Goal: Task Accomplishment & Management: Complete application form

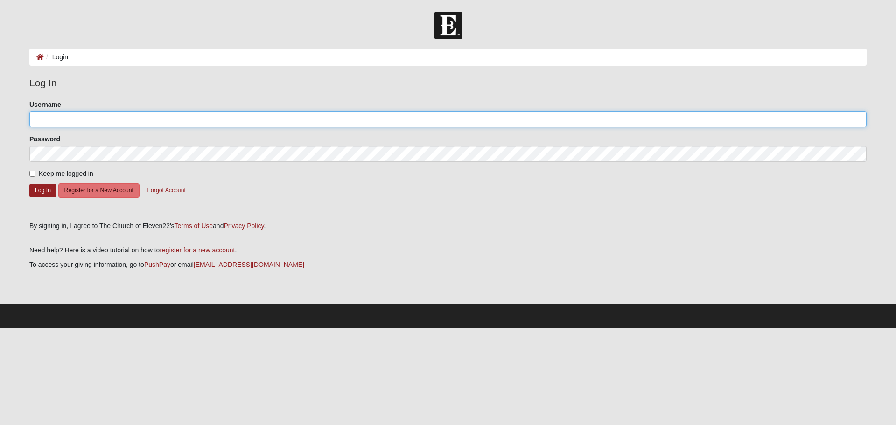
click at [71, 124] on input "Username" at bounding box center [448, 120] width 838 height 16
type input "richardcastano66@gmail.com"
click at [33, 167] on form "Please correct the following: Username richardcastano66@gmail.com Password Keep…" at bounding box center [448, 157] width 838 height 115
click at [31, 171] on input "Keep me logged in" at bounding box center [32, 174] width 6 height 6
checkbox input "true"
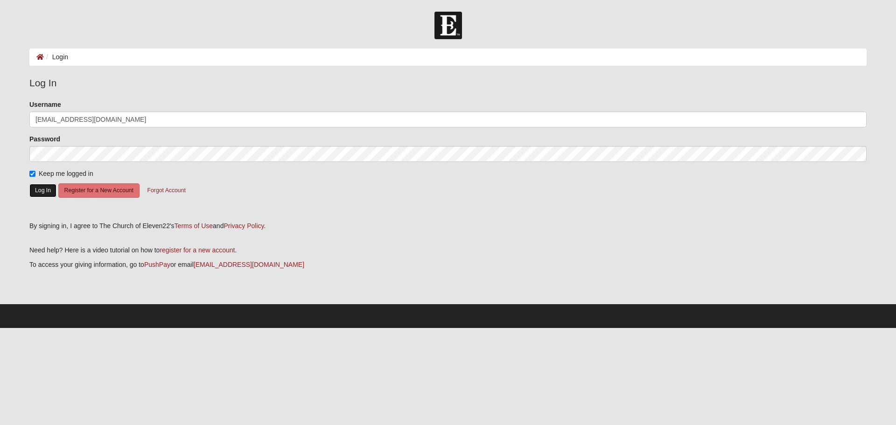
click at [41, 189] on button "Log In" at bounding box center [42, 191] width 27 height 14
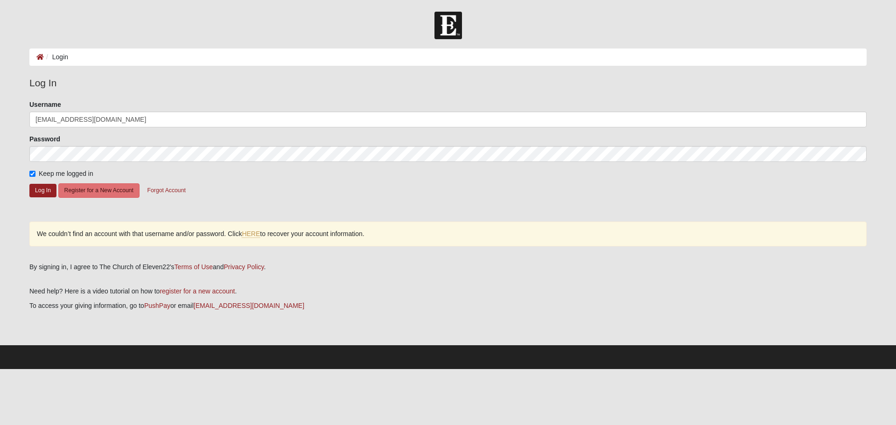
click at [104, 145] on div "Password" at bounding box center [448, 148] width 838 height 28
click at [49, 190] on button "Log In" at bounding box center [42, 191] width 27 height 14
click at [129, 120] on input "richardcastano66@gmail.com" at bounding box center [448, 120] width 838 height 16
click at [41, 193] on button "Log In" at bounding box center [42, 191] width 27 height 14
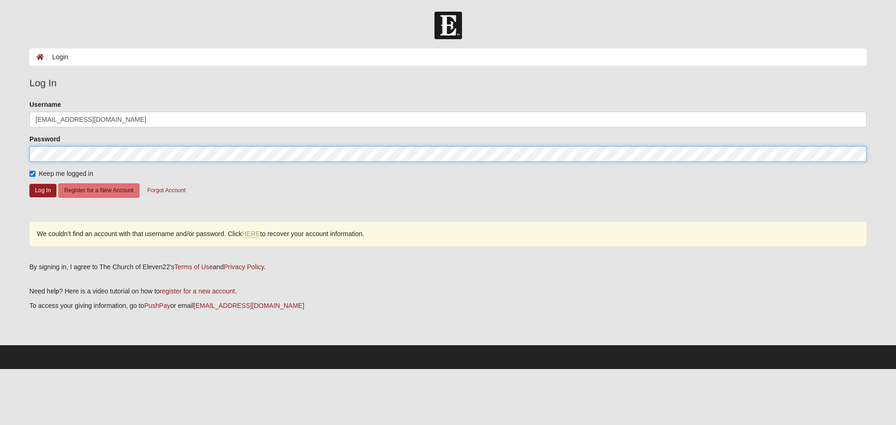
click at [0, 149] on form "Log In Login Login Error Log In Please correct the following: Username richardc…" at bounding box center [448, 191] width 896 height 358
click at [29, 184] on button "Log In" at bounding box center [42, 191] width 27 height 14
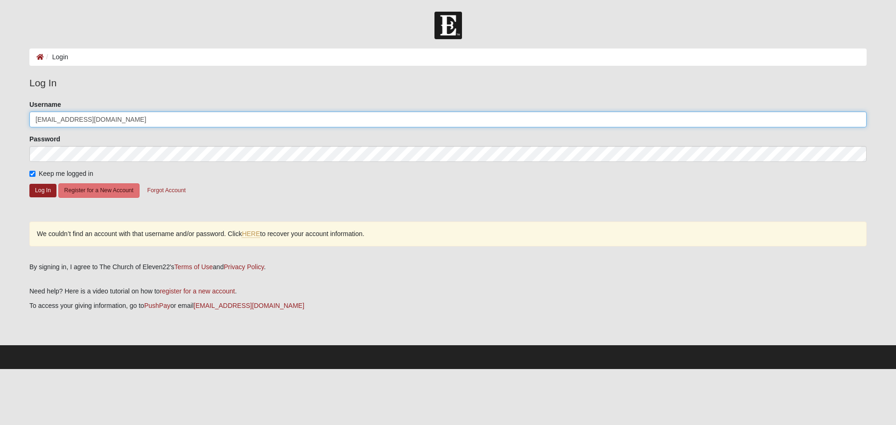
drag, startPoint x: 143, startPoint y: 117, endPoint x: 0, endPoint y: 133, distance: 143.7
click at [0, 135] on form "Log In Login Login Error Log In Please correct the following: Username richardc…" at bounding box center [448, 191] width 896 height 358
type input "C"
click at [233, 187] on form "Please correct the following: Username Password Keep me logged in Log In Regist…" at bounding box center [448, 157] width 838 height 115
click at [173, 185] on button "Forgot Account" at bounding box center [166, 190] width 50 height 14
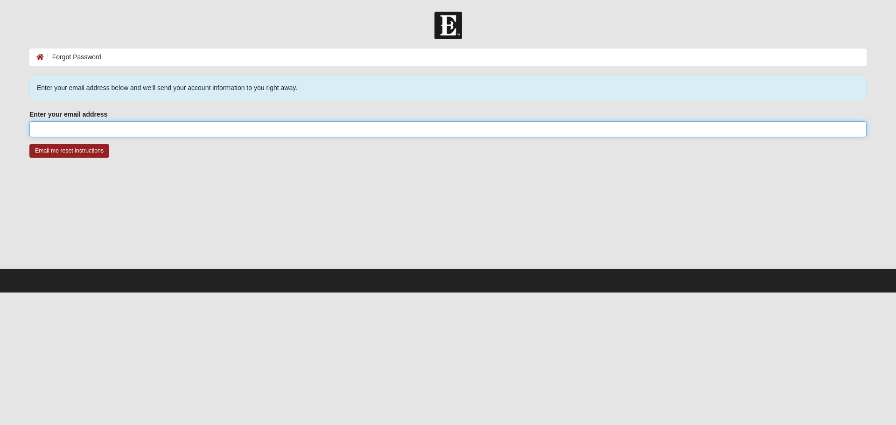
click at [70, 123] on input "Enter your email address" at bounding box center [448, 129] width 838 height 16
type input "[EMAIL_ADDRESS][DOMAIN_NAME]"
click at [90, 155] on input "Email me reset instructions" at bounding box center [69, 151] width 80 height 14
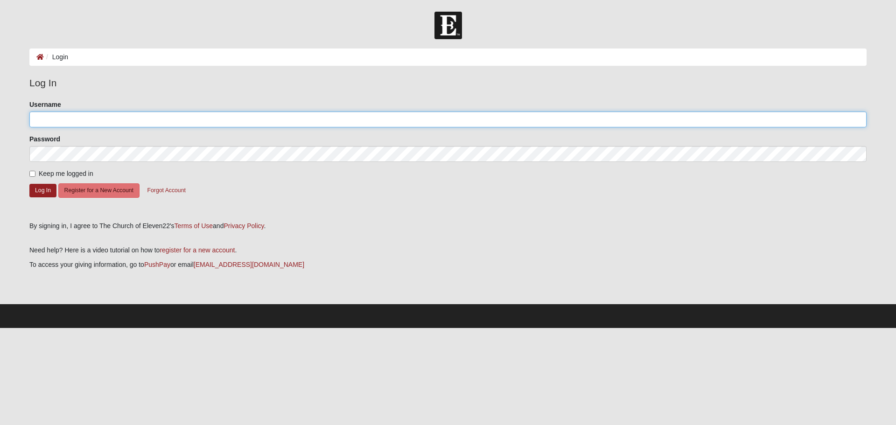
click at [110, 125] on input "Username" at bounding box center [448, 120] width 838 height 16
paste input "Castano66"
type input "Castano66"
click at [43, 171] on span "Keep me logged in" at bounding box center [66, 173] width 55 height 7
click at [35, 171] on input "Keep me logged in" at bounding box center [32, 174] width 6 height 6
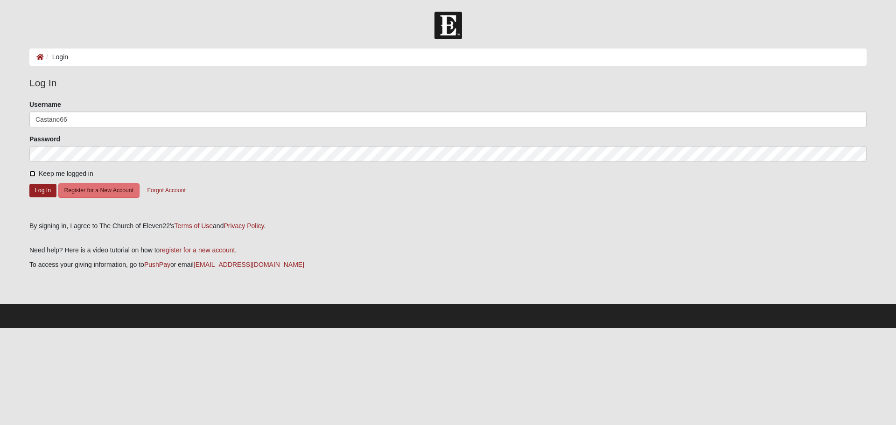
checkbox input "true"
click at [42, 187] on button "Log In" at bounding box center [42, 191] width 27 height 14
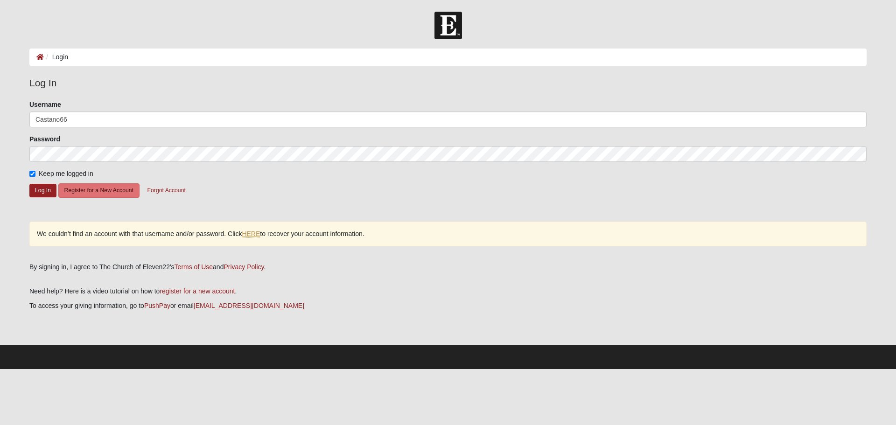
drag, startPoint x: 261, startPoint y: 220, endPoint x: 257, endPoint y: 231, distance: 11.2
click at [261, 220] on div "Please correct the following: Username Castano66 Password Keep me logged in Log…" at bounding box center [448, 178] width 852 height 156
click at [254, 235] on link "HERE" at bounding box center [251, 234] width 18 height 8
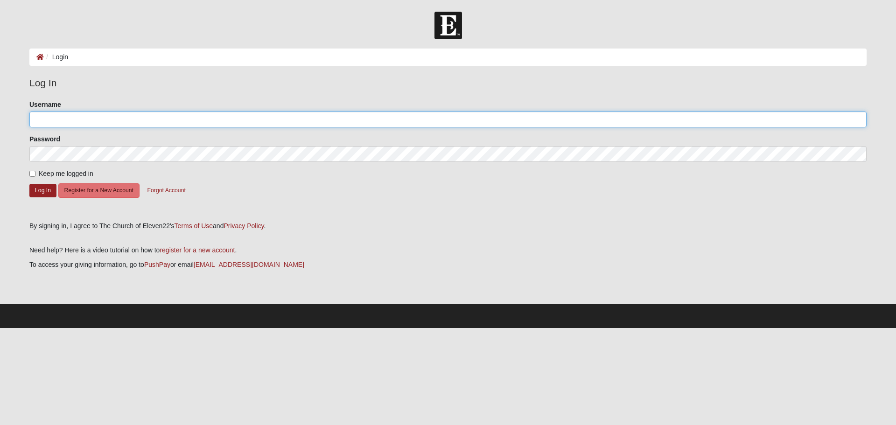
click at [67, 117] on input "Username" at bounding box center [448, 120] width 838 height 16
drag, startPoint x: 34, startPoint y: 116, endPoint x: 7, endPoint y: 123, distance: 27.4
click at [0, 120] on form "Log In Login Login Error Log In Please correct the following: Username richardc…" at bounding box center [448, 170] width 896 height 317
type input "castano66"
click at [36, 177] on label "Keep me logged in" at bounding box center [61, 174] width 64 height 10
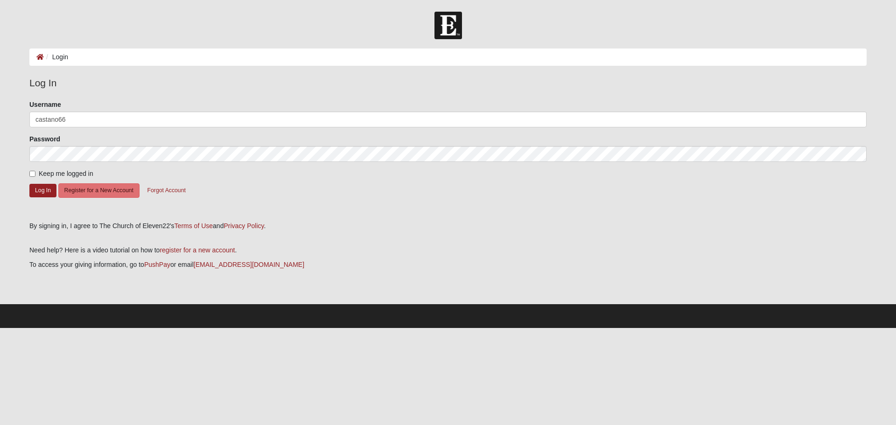
click at [35, 177] on input "Keep me logged in" at bounding box center [32, 174] width 6 height 6
checkbox input "true"
click at [40, 187] on button "Log In" at bounding box center [42, 191] width 27 height 14
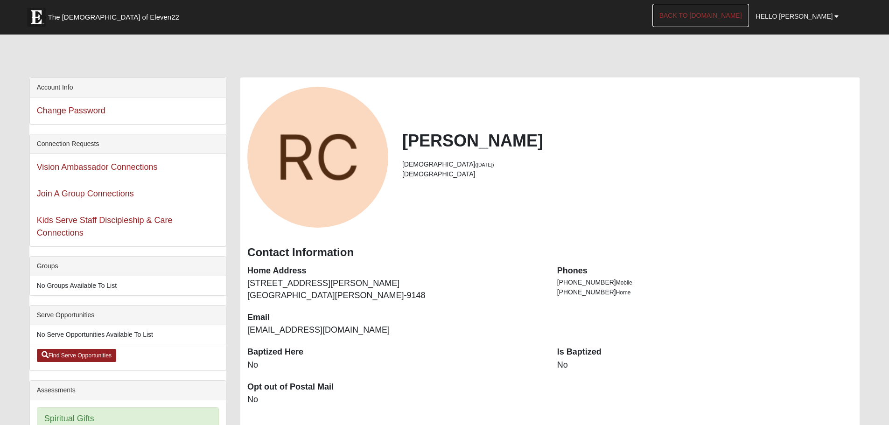
click at [733, 24] on link "Back to [DOMAIN_NAME]" at bounding box center [701, 15] width 97 height 23
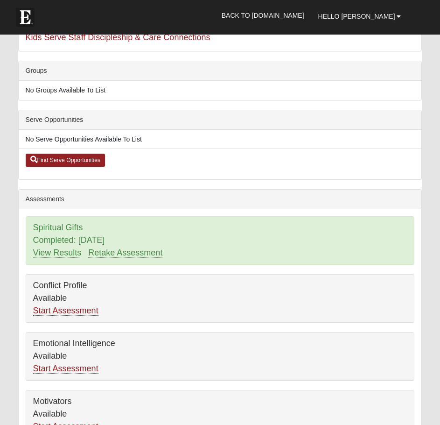
scroll to position [187, 0]
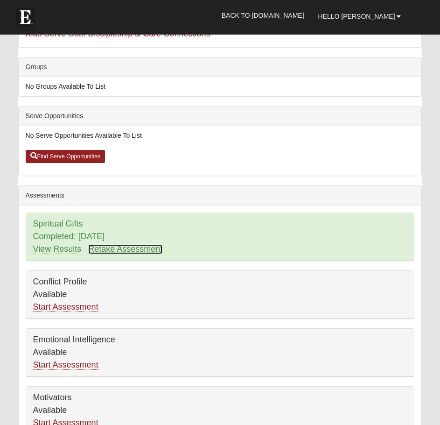
click at [102, 249] on link "Retake Assessment" at bounding box center [125, 249] width 74 height 10
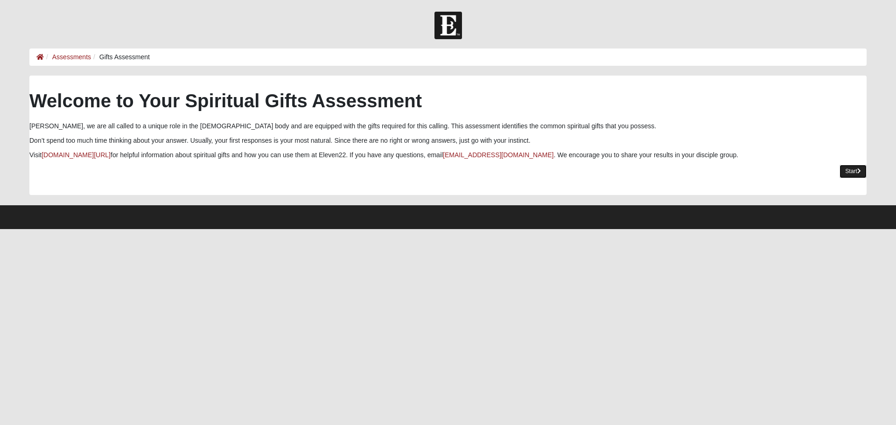
click at [447, 173] on link "Start" at bounding box center [853, 172] width 27 height 14
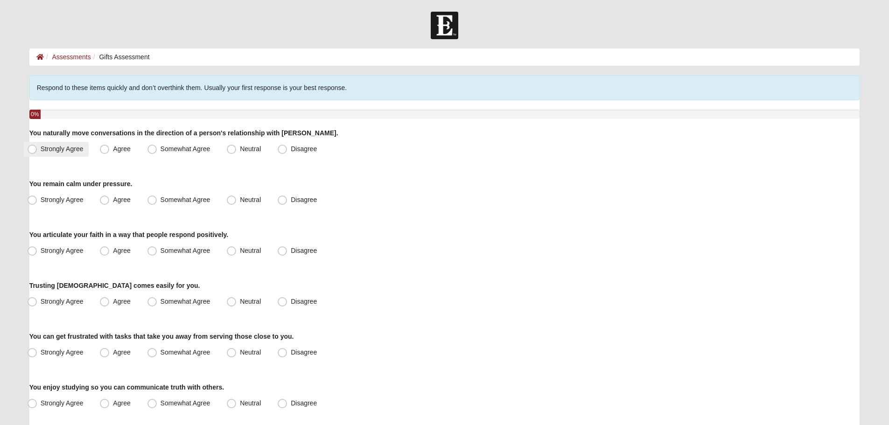
click at [63, 153] on label "Strongly Agree" at bounding box center [56, 149] width 65 height 15
click at [37, 152] on input "Strongly Agree" at bounding box center [34, 149] width 6 height 6
radio input "true"
click at [111, 201] on label "Agree" at bounding box center [116, 200] width 40 height 15
click at [110, 201] on input "Agree" at bounding box center [107, 200] width 6 height 6
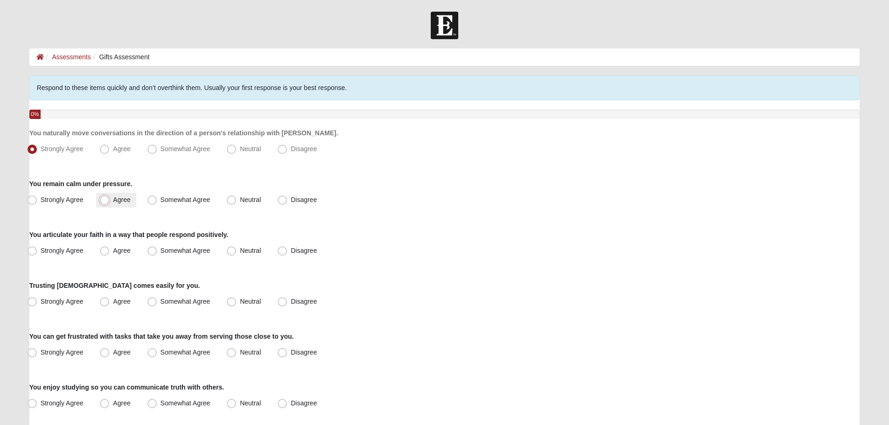
radio input "true"
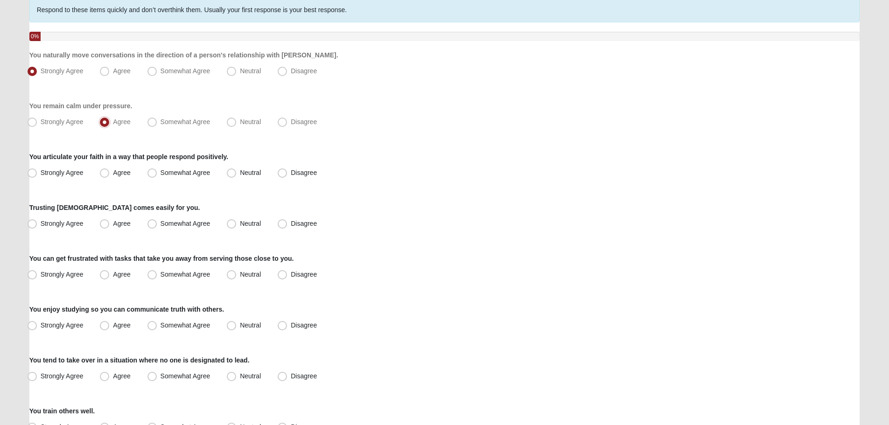
scroll to position [93, 0]
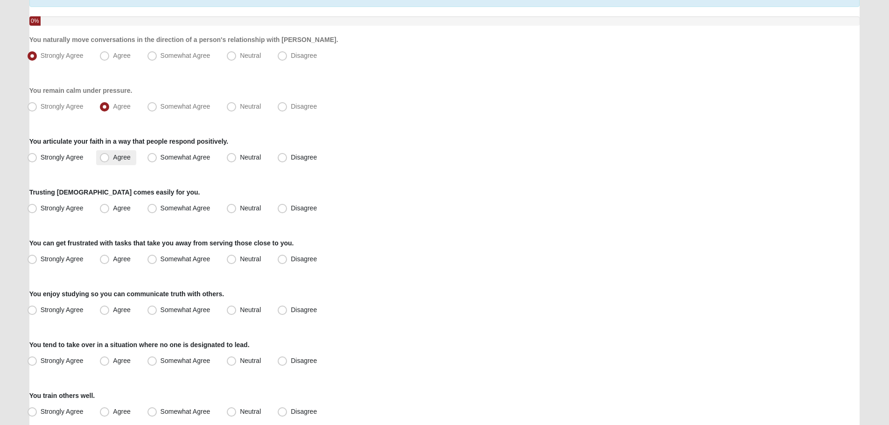
click at [113, 158] on span "Agree" at bounding box center [121, 157] width 17 height 7
click at [104, 158] on input "Agree" at bounding box center [107, 158] width 6 height 6
radio input "true"
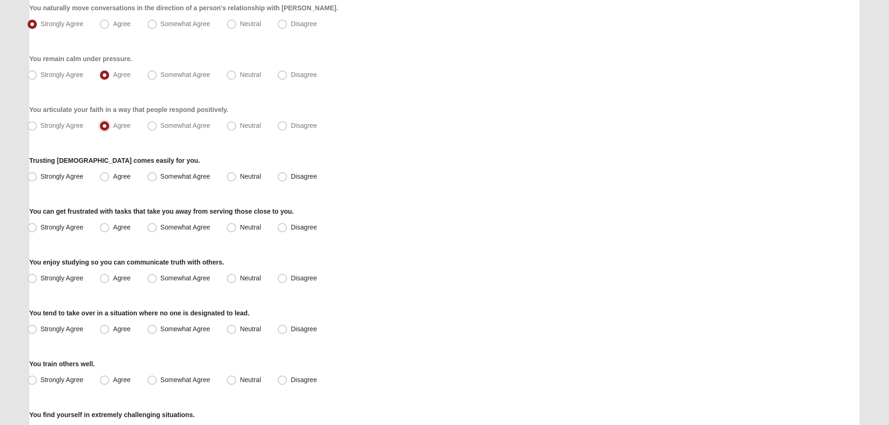
scroll to position [140, 0]
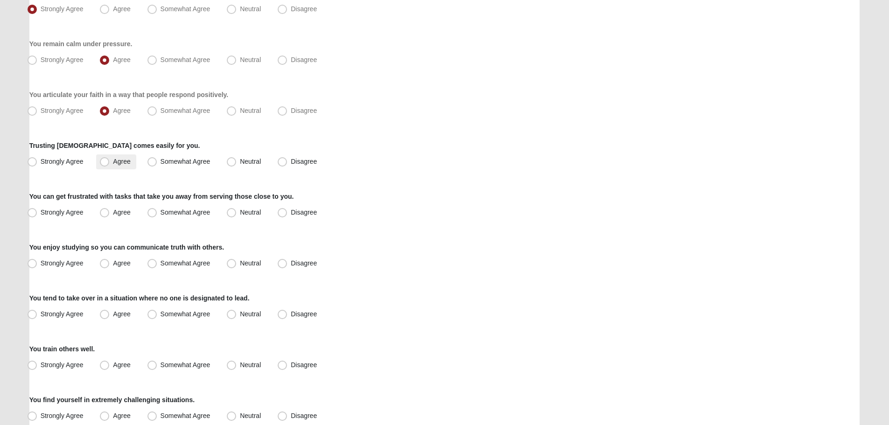
click at [105, 168] on label "Agree" at bounding box center [116, 162] width 40 height 15
click at [105, 165] on input "Agree" at bounding box center [107, 162] width 6 height 6
radio input "true"
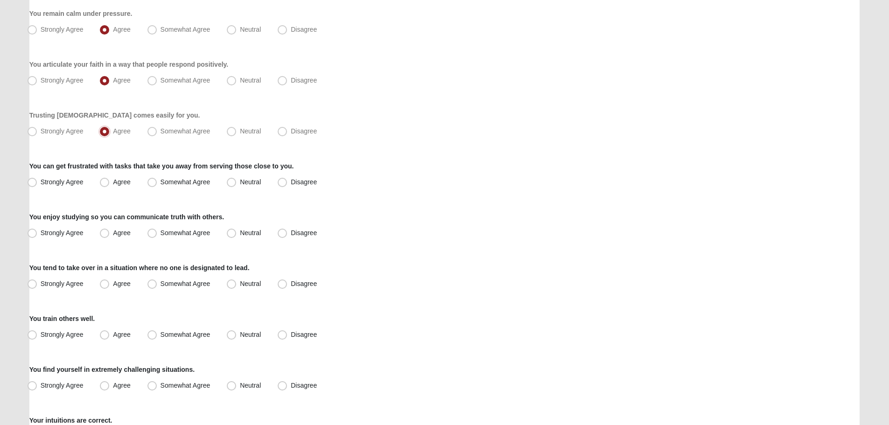
scroll to position [187, 0]
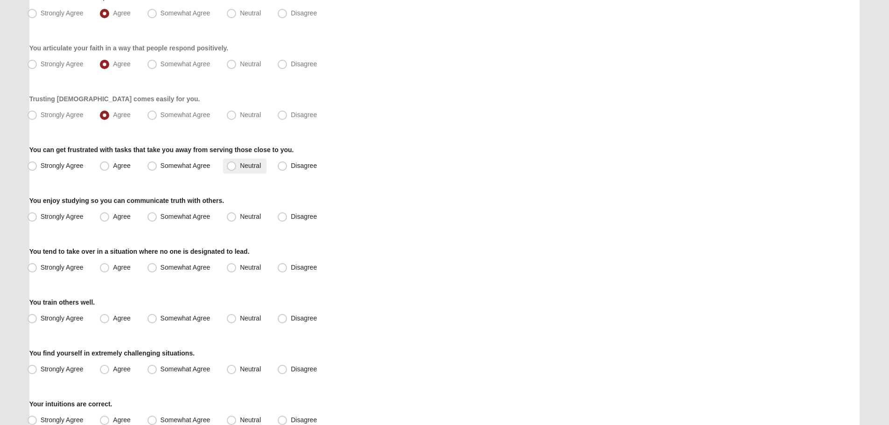
click at [254, 169] on label "Neutral" at bounding box center [244, 166] width 43 height 15
click at [237, 169] on input "Neutral" at bounding box center [234, 166] width 6 height 6
radio input "true"
click at [62, 212] on label "Strongly Agree" at bounding box center [56, 217] width 65 height 15
click at [37, 214] on input "Strongly Agree" at bounding box center [34, 217] width 6 height 6
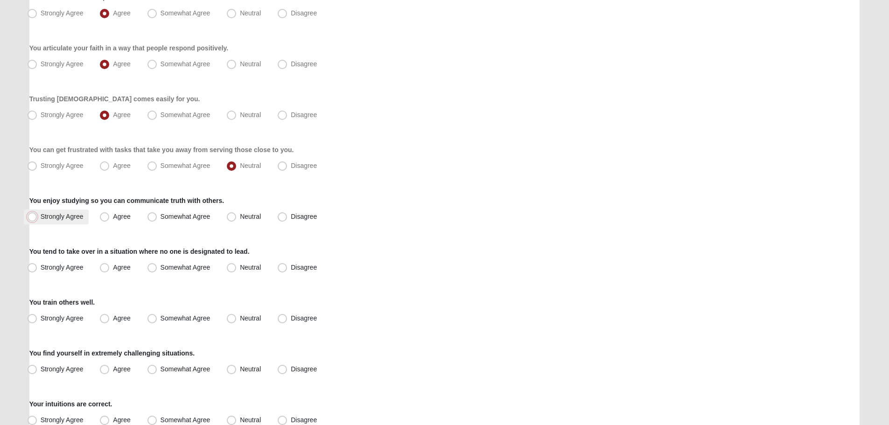
radio input "true"
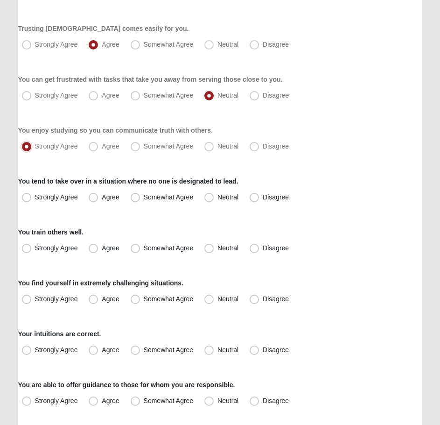
scroll to position [280, 0]
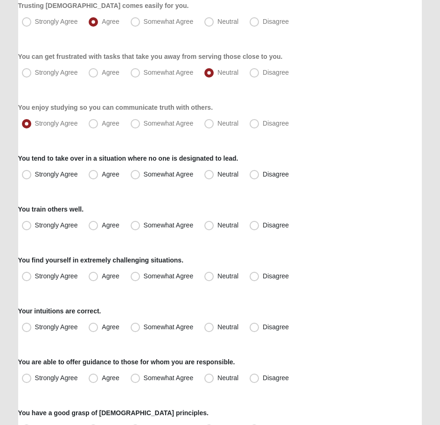
drag, startPoint x: 154, startPoint y: 148, endPoint x: 85, endPoint y: 150, distance: 69.6
click at [144, 171] on span "Somewhat Agree" at bounding box center [169, 173] width 50 height 7
click at [135, 171] on input "Somewhat Agree" at bounding box center [137, 174] width 6 height 6
radio input "true"
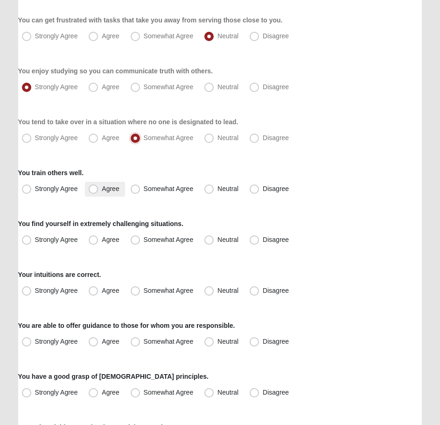
scroll to position [327, 0]
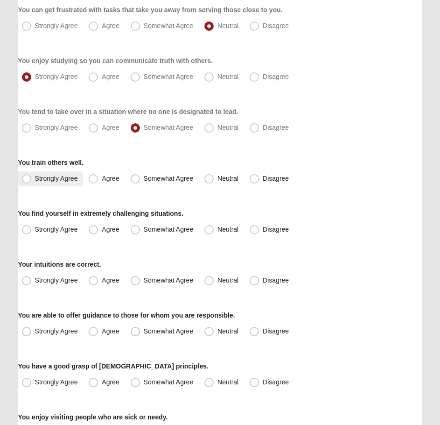
click at [64, 179] on span "Strongly Agree" at bounding box center [56, 178] width 43 height 7
click at [32, 179] on input "Strongly Agree" at bounding box center [29, 179] width 6 height 6
radio input "true"
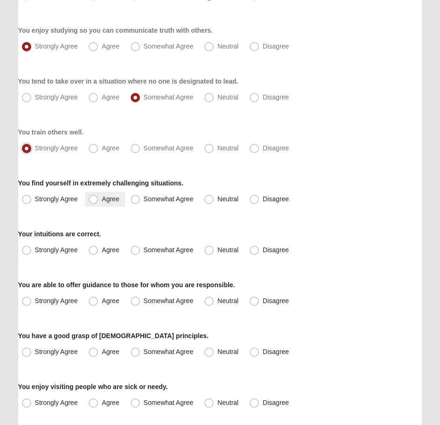
scroll to position [374, 0]
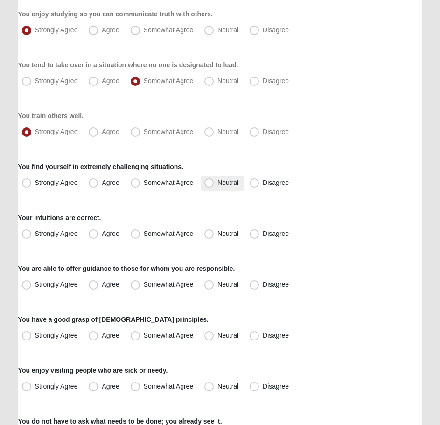
click at [224, 186] on label "Neutral" at bounding box center [222, 183] width 43 height 15
click at [214, 186] on input "Neutral" at bounding box center [211, 183] width 6 height 6
radio input "true"
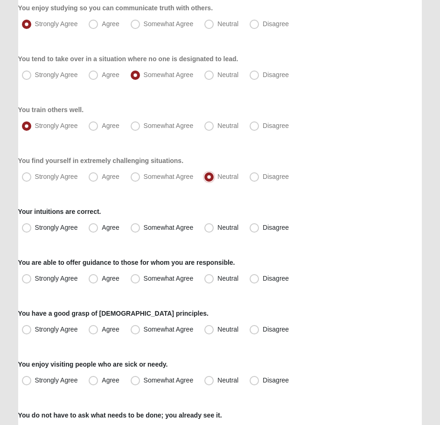
scroll to position [467, 0]
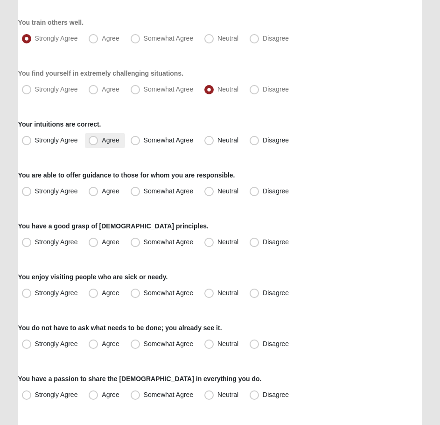
click at [107, 143] on span "Agree" at bounding box center [110, 139] width 17 height 7
click at [99, 143] on input "Agree" at bounding box center [95, 140] width 6 height 6
radio input "true"
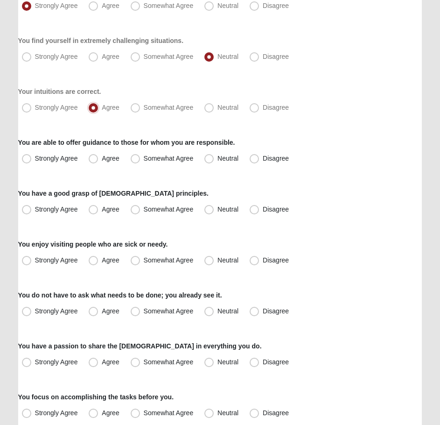
scroll to position [514, 0]
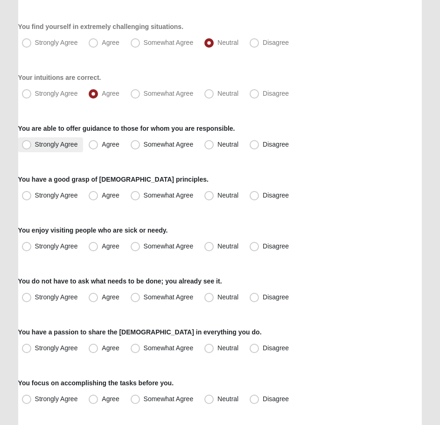
click at [61, 144] on span "Strongly Agree" at bounding box center [56, 144] width 43 height 7
click at [32, 144] on input "Strongly Agree" at bounding box center [29, 144] width 6 height 6
radio input "true"
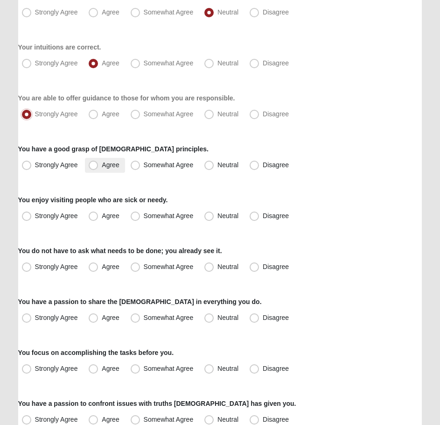
scroll to position [560, 0]
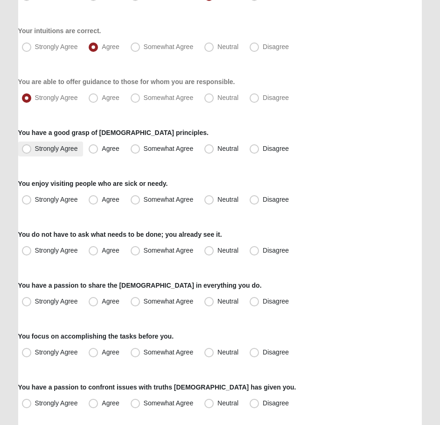
click at [65, 148] on span "Strongly Agree" at bounding box center [56, 148] width 43 height 7
click at [32, 148] on input "Strongly Agree" at bounding box center [29, 149] width 6 height 6
radio input "true"
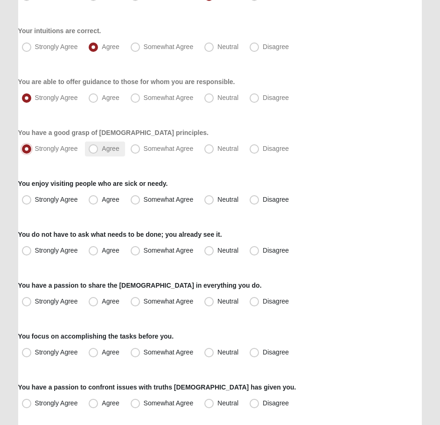
scroll to position [607, 0]
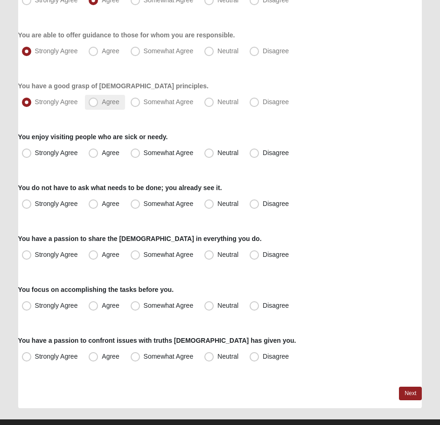
click at [114, 106] on label "Agree" at bounding box center [105, 102] width 40 height 15
click at [99, 105] on input "Agree" at bounding box center [95, 102] width 6 height 6
radio input "true"
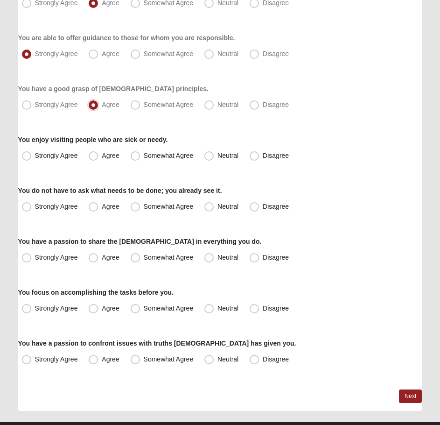
scroll to position [625, 0]
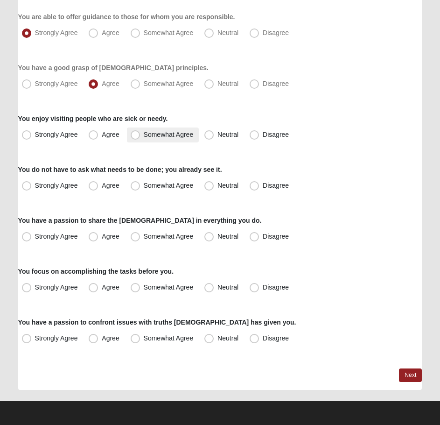
click at [172, 134] on span "Somewhat Agree" at bounding box center [169, 134] width 50 height 7
click at [141, 134] on input "Somewhat Agree" at bounding box center [137, 135] width 6 height 6
radio input "true"
click at [172, 134] on span "Somewhat Agree" at bounding box center [169, 134] width 50 height 7
click at [141, 134] on input "Somewhat Agree" at bounding box center [137, 135] width 6 height 6
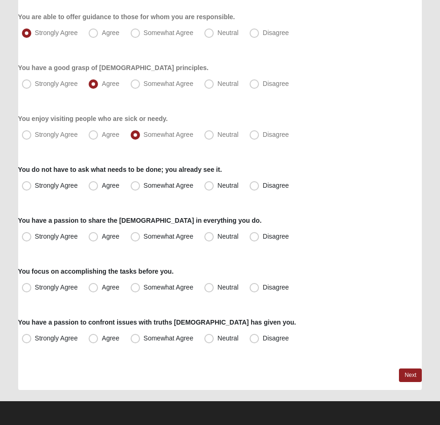
click at [218, 138] on span "Neutral" at bounding box center [228, 134] width 21 height 7
click at [211, 138] on input "Neutral" at bounding box center [211, 135] width 6 height 6
radio input "true"
click at [102, 183] on span "Agree" at bounding box center [110, 185] width 17 height 7
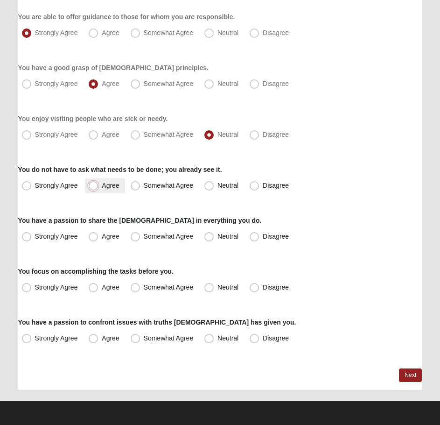
click at [99, 183] on input "Agree" at bounding box center [95, 186] width 6 height 6
radio input "true"
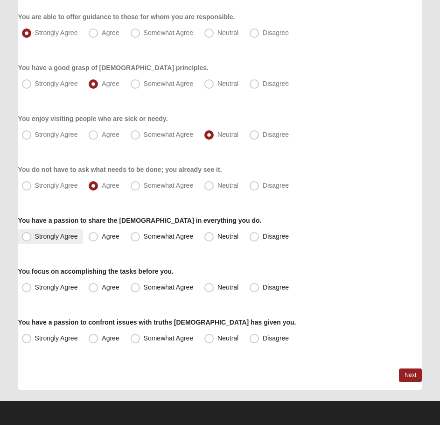
click at [61, 237] on span "Strongly Agree" at bounding box center [56, 236] width 43 height 7
click at [32, 237] on input "Strongly Agree" at bounding box center [29, 236] width 6 height 6
radio input "true"
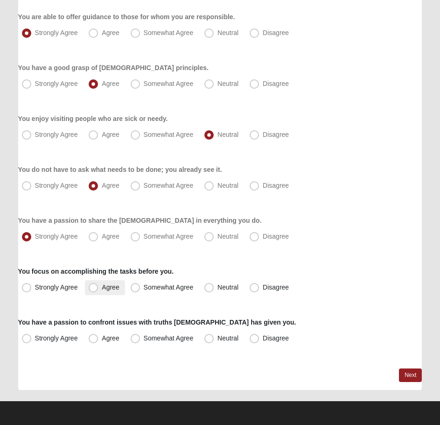
click at [111, 290] on span "Agree" at bounding box center [110, 286] width 17 height 7
click at [99, 290] on input "Agree" at bounding box center [95, 287] width 6 height 6
radio input "true"
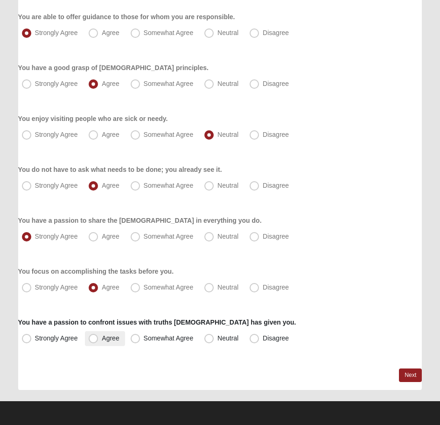
click at [102, 341] on span "Agree" at bounding box center [110, 337] width 17 height 7
click at [94, 341] on input "Agree" at bounding box center [95, 338] width 6 height 6
radio input "true"
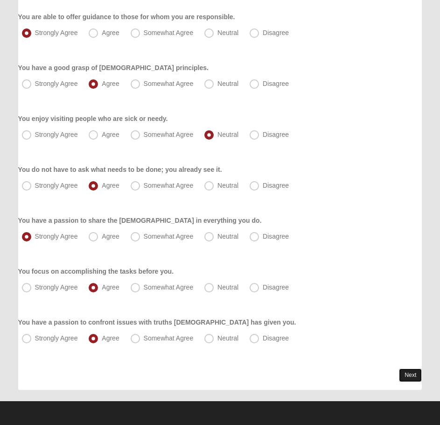
click at [406, 379] on link "Next" at bounding box center [410, 375] width 23 height 14
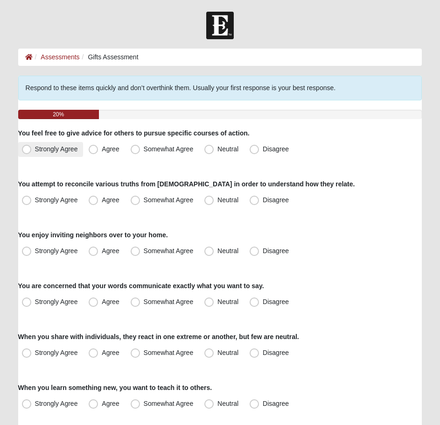
click at [67, 151] on span "Strongly Agree" at bounding box center [56, 148] width 43 height 7
click at [32, 151] on input "Strongly Agree" at bounding box center [29, 149] width 6 height 6
radio input "true"
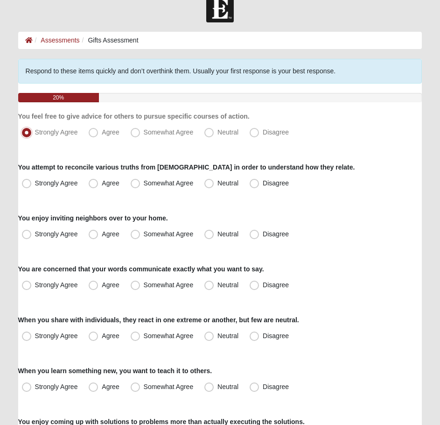
scroll to position [47, 0]
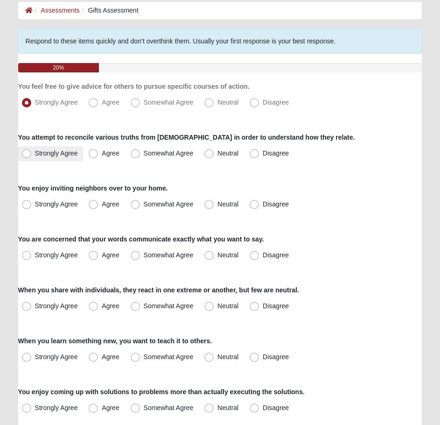
click at [70, 154] on span "Strongly Agree" at bounding box center [56, 152] width 43 height 7
click at [32, 154] on input "Strongly Agree" at bounding box center [29, 153] width 6 height 6
radio input "true"
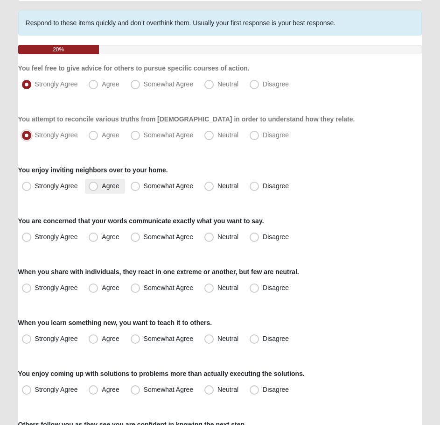
scroll to position [93, 0]
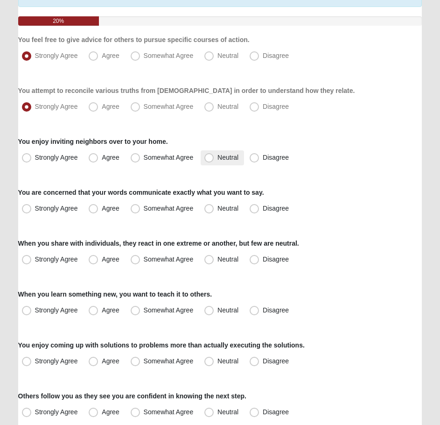
click at [201, 156] on label "Neutral" at bounding box center [222, 157] width 43 height 15
click at [208, 156] on input "Neutral" at bounding box center [211, 158] width 6 height 6
radio input "true"
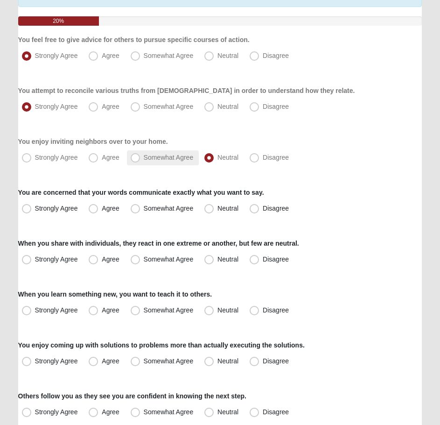
click at [187, 156] on span "Somewhat Agree" at bounding box center [169, 157] width 50 height 7
click at [141, 156] on input "Somewhat Agree" at bounding box center [137, 158] width 6 height 6
radio input "true"
click at [232, 155] on span "Neutral" at bounding box center [228, 157] width 21 height 7
click at [214, 155] on input "Neutral" at bounding box center [211, 158] width 6 height 6
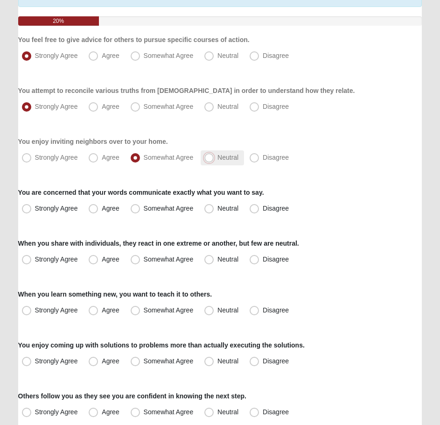
radio input "true"
click at [192, 155] on span "Somewhat Agree" at bounding box center [169, 157] width 50 height 7
click at [141, 155] on input "Somewhat Agree" at bounding box center [137, 158] width 6 height 6
radio input "true"
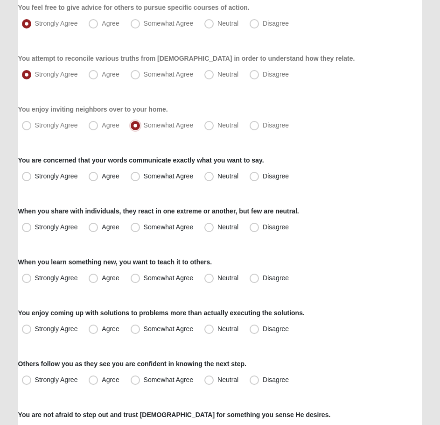
scroll to position [140, 0]
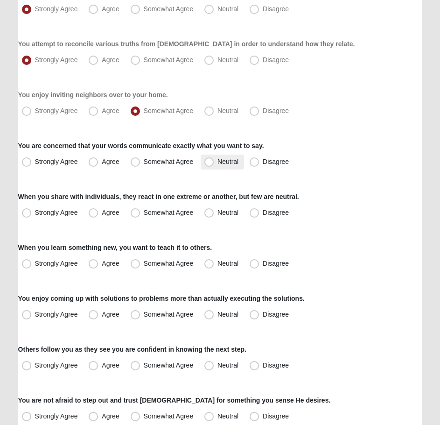
click at [218, 160] on span "Neutral" at bounding box center [228, 161] width 21 height 7
click at [208, 160] on input "Neutral" at bounding box center [211, 162] width 6 height 6
radio input "true"
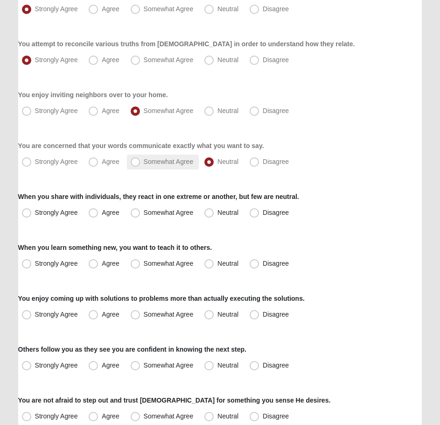
click at [170, 166] on label "Somewhat Agree" at bounding box center [163, 162] width 72 height 15
click at [141, 165] on input "Somewhat Agree" at bounding box center [137, 162] width 6 height 6
radio input "true"
click at [144, 211] on span "Somewhat Agree" at bounding box center [169, 212] width 50 height 7
click at [134, 211] on input "Somewhat Agree" at bounding box center [137, 213] width 6 height 6
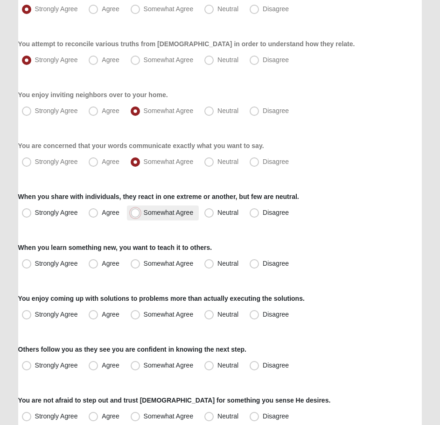
radio input "true"
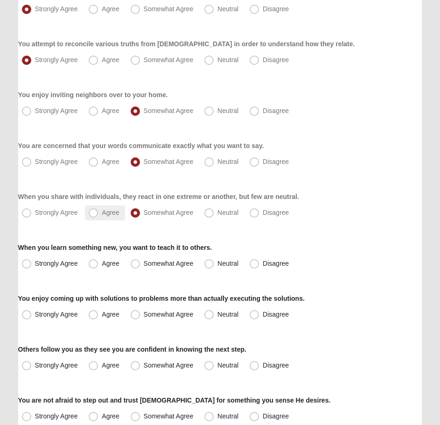
click at [109, 212] on span "Agree" at bounding box center [110, 212] width 17 height 7
click at [99, 212] on input "Agree" at bounding box center [95, 213] width 6 height 6
radio input "true"
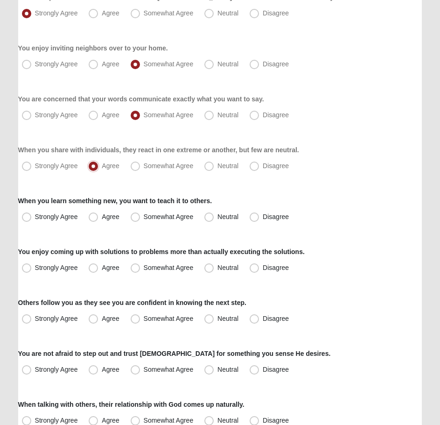
scroll to position [233, 0]
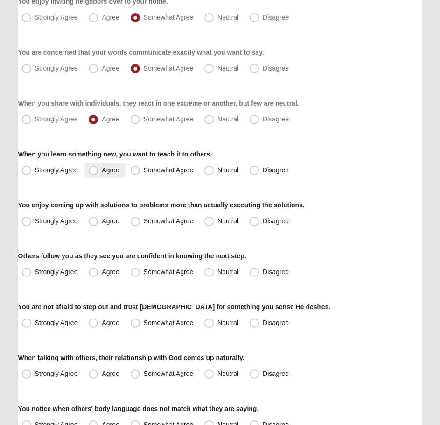
click at [112, 164] on label "Agree" at bounding box center [105, 170] width 40 height 15
click at [99, 167] on input "Agree" at bounding box center [95, 170] width 6 height 6
radio input "true"
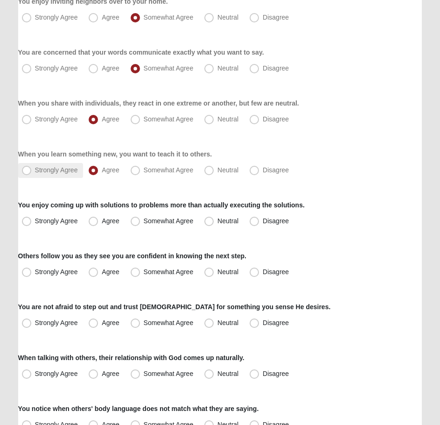
click at [63, 171] on span "Strongly Agree" at bounding box center [56, 169] width 43 height 7
click at [32, 171] on input "Strongly Agree" at bounding box center [29, 170] width 6 height 6
radio input "true"
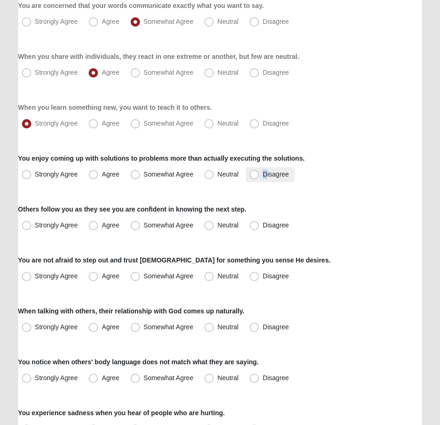
click at [267, 176] on span "Disagree" at bounding box center [276, 173] width 26 height 7
click at [225, 171] on span "Neutral" at bounding box center [228, 173] width 21 height 7
click at [214, 171] on input "Neutral" at bounding box center [211, 174] width 6 height 6
radio input "true"
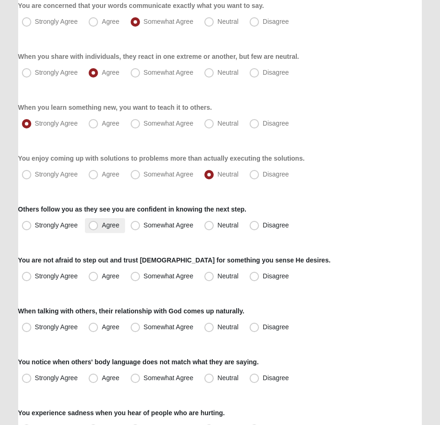
click at [110, 228] on span "Agree" at bounding box center [110, 224] width 17 height 7
click at [99, 228] on input "Agree" at bounding box center [95, 225] width 6 height 6
radio input "true"
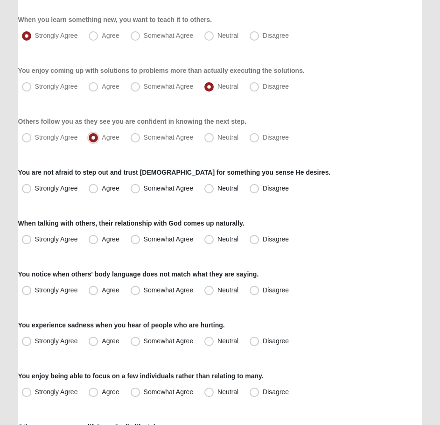
scroll to position [374, 0]
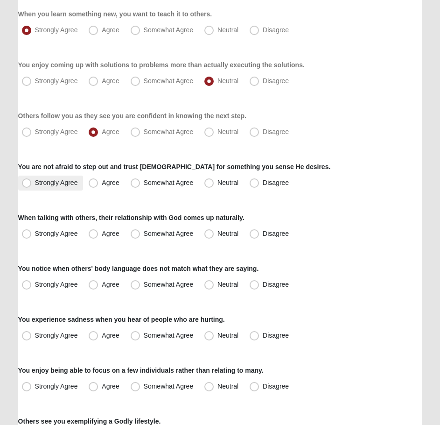
click at [51, 187] on label "Strongly Agree" at bounding box center [50, 183] width 65 height 15
click at [32, 186] on input "Strongly Agree" at bounding box center [29, 183] width 6 height 6
radio input "true"
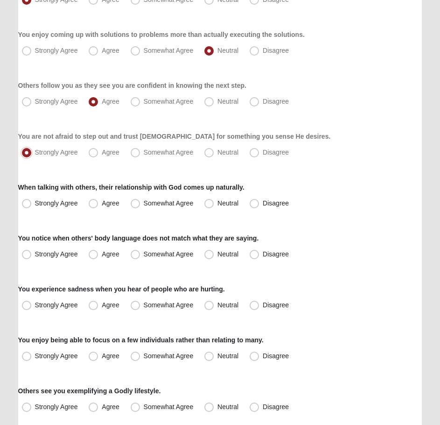
scroll to position [420, 0]
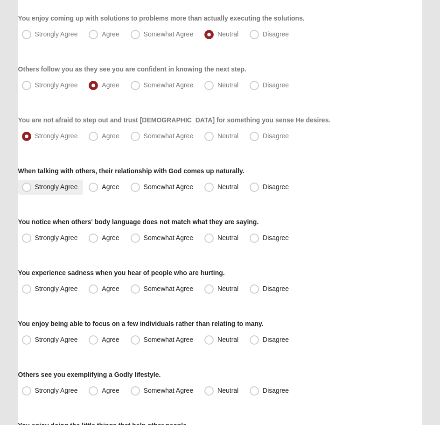
click at [65, 190] on span "Strongly Agree" at bounding box center [56, 186] width 43 height 7
click at [32, 190] on input "Strongly Agree" at bounding box center [29, 187] width 6 height 6
radio input "true"
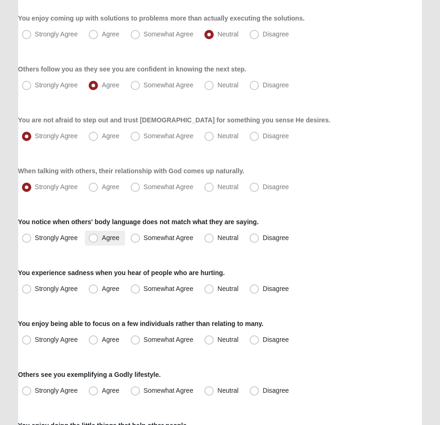
click at [99, 236] on label "Agree" at bounding box center [105, 238] width 40 height 15
click at [99, 236] on input "Agree" at bounding box center [95, 238] width 6 height 6
radio input "true"
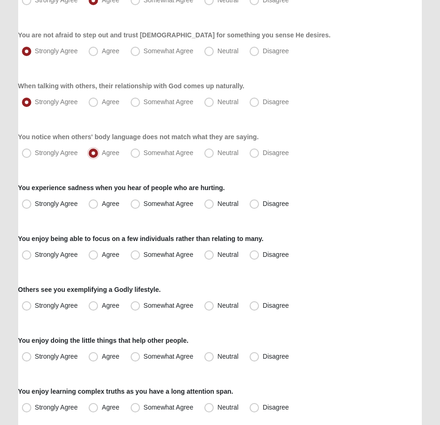
scroll to position [514, 0]
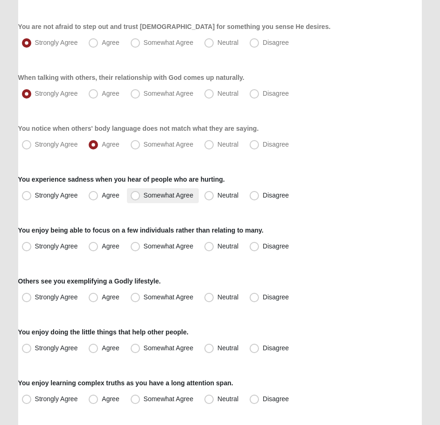
click at [167, 197] on span "Somewhat Agree" at bounding box center [169, 194] width 50 height 7
click at [141, 197] on input "Somewhat Agree" at bounding box center [137, 195] width 6 height 6
radio input "true"
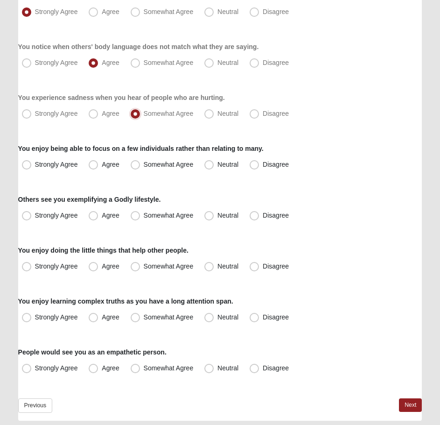
scroll to position [607, 0]
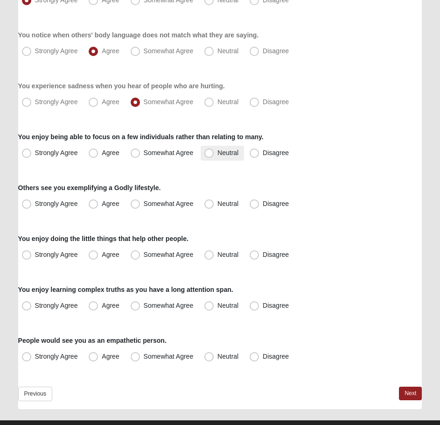
click at [221, 159] on label "Neutral" at bounding box center [222, 153] width 43 height 15
click at [214, 156] on input "Neutral" at bounding box center [211, 153] width 6 height 6
radio input "true"
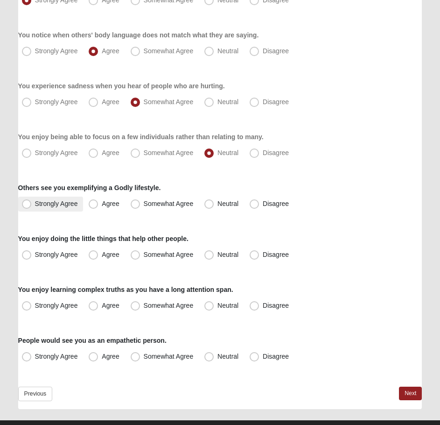
click at [62, 204] on span "Strongly Agree" at bounding box center [56, 203] width 43 height 7
click at [32, 204] on input "Strongly Agree" at bounding box center [29, 204] width 6 height 6
radio input "true"
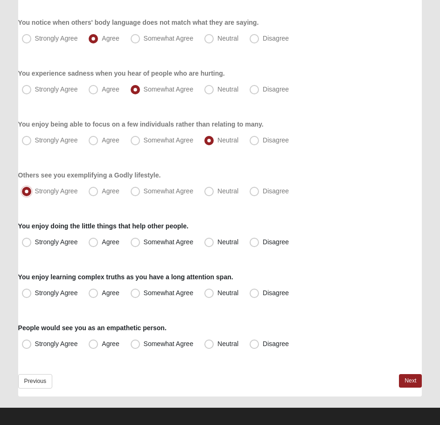
scroll to position [626, 0]
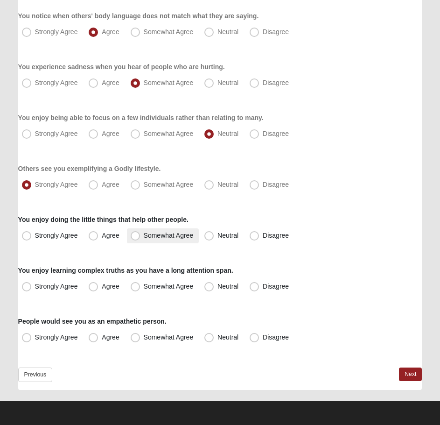
click at [176, 236] on span "Somewhat Agree" at bounding box center [169, 235] width 50 height 7
click at [141, 236] on input "Somewhat Agree" at bounding box center [137, 236] width 6 height 6
radio input "true"
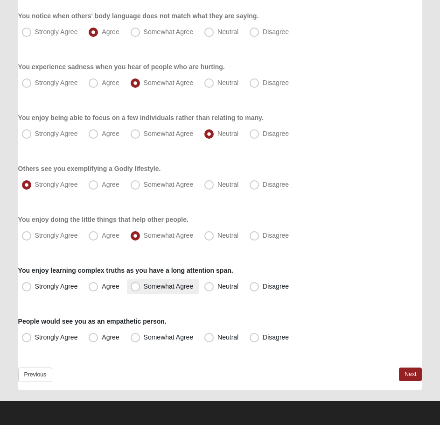
click at [154, 288] on span "Somewhat Agree" at bounding box center [169, 285] width 50 height 7
click at [141, 288] on input "Somewhat Agree" at bounding box center [137, 286] width 6 height 6
radio input "true"
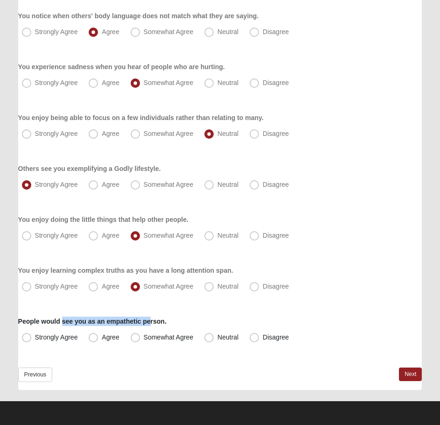
drag, startPoint x: 63, startPoint y: 321, endPoint x: 155, endPoint y: 322, distance: 91.5
click at [154, 322] on label "People would see you as an empathetic person." at bounding box center [92, 321] width 148 height 9
click at [165, 322] on label "People would see you as an empathetic person." at bounding box center [92, 321] width 148 height 9
click at [102, 339] on span "Agree" at bounding box center [110, 336] width 17 height 7
click at [98, 339] on input "Agree" at bounding box center [95, 337] width 6 height 6
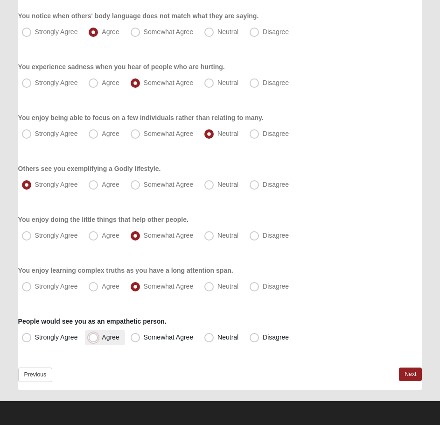
radio input "true"
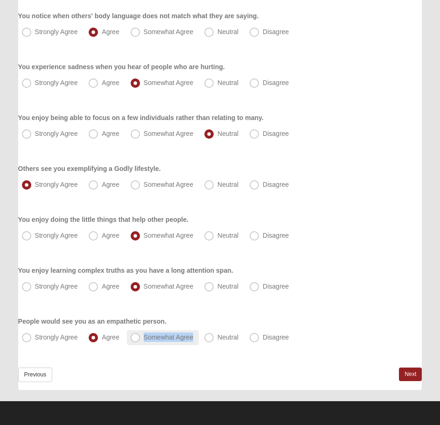
drag, startPoint x: 134, startPoint y: 342, endPoint x: 139, endPoint y: 342, distance: 5.1
click at [134, 342] on label "Somewhat Agree" at bounding box center [163, 337] width 72 height 15
click at [150, 331] on label "Somewhat Agree" at bounding box center [163, 337] width 72 height 15
click at [141, 334] on input "Somewhat Agree" at bounding box center [137, 337] width 6 height 6
radio input "true"
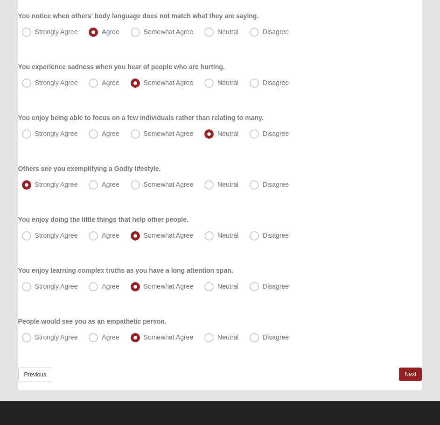
click at [410, 371] on link "Next" at bounding box center [410, 374] width 23 height 14
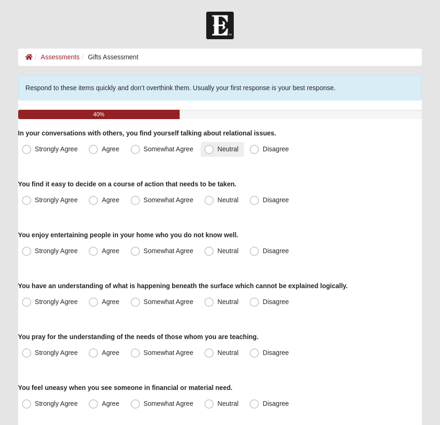
click at [219, 155] on label "Neutral" at bounding box center [222, 149] width 43 height 15
click at [214, 152] on input "Neutral" at bounding box center [211, 149] width 6 height 6
radio input "true"
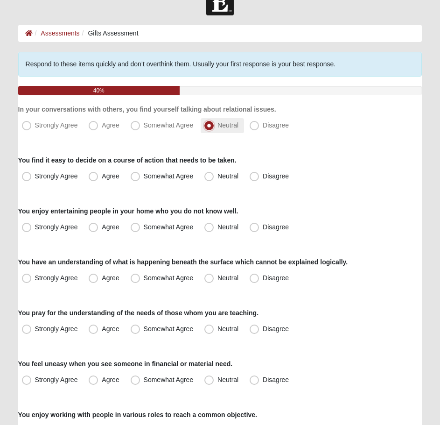
scroll to position [47, 0]
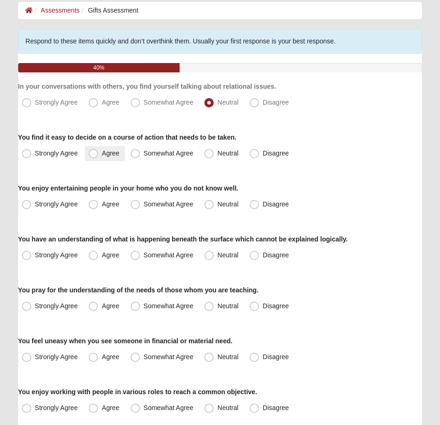
click at [119, 154] on label "Agree" at bounding box center [105, 153] width 40 height 15
click at [99, 154] on input "Agree" at bounding box center [95, 153] width 6 height 6
radio input "true"
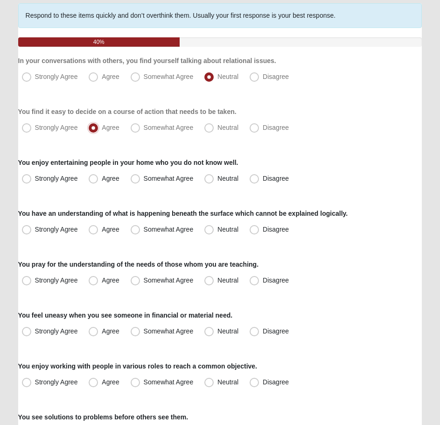
scroll to position [93, 0]
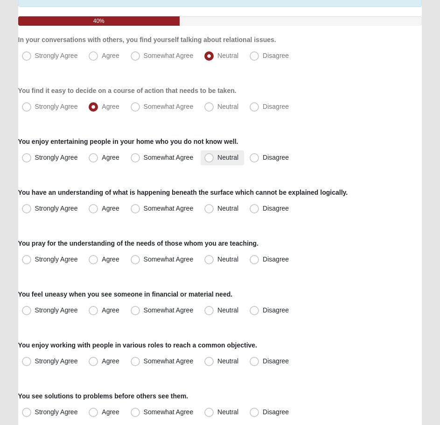
click at [218, 157] on span "Neutral" at bounding box center [228, 157] width 21 height 7
click at [214, 157] on input "Neutral" at bounding box center [211, 158] width 6 height 6
radio input "true"
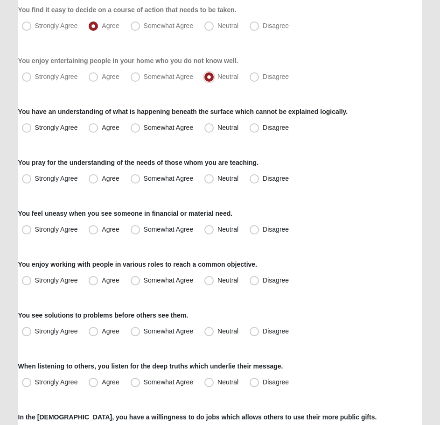
scroll to position [187, 0]
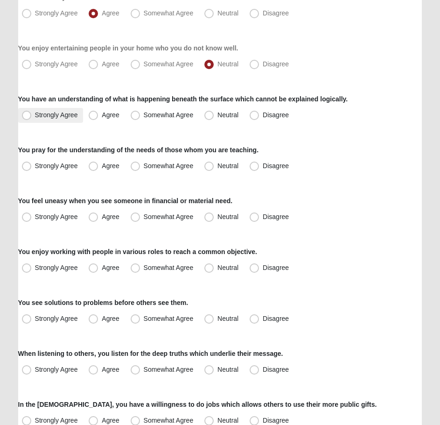
click at [70, 118] on span "Strongly Agree" at bounding box center [56, 114] width 43 height 7
click at [32, 118] on input "Strongly Agree" at bounding box center [29, 115] width 6 height 6
radio input "true"
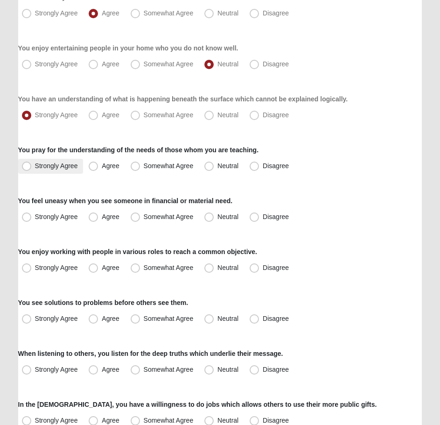
click at [60, 164] on span "Strongly Agree" at bounding box center [56, 165] width 43 height 7
click at [32, 164] on input "Strongly Agree" at bounding box center [29, 166] width 6 height 6
radio input "true"
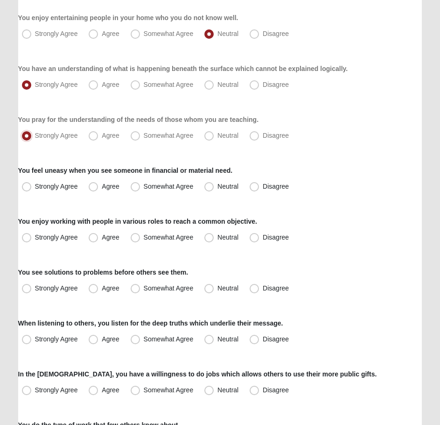
scroll to position [233, 0]
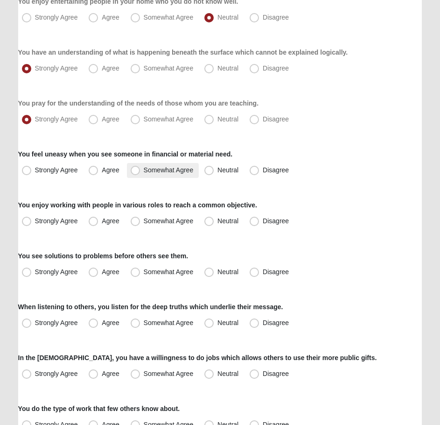
click at [162, 169] on span "Somewhat Agree" at bounding box center [169, 169] width 50 height 7
click at [141, 169] on input "Somewhat Agree" at bounding box center [137, 170] width 6 height 6
radio input "true"
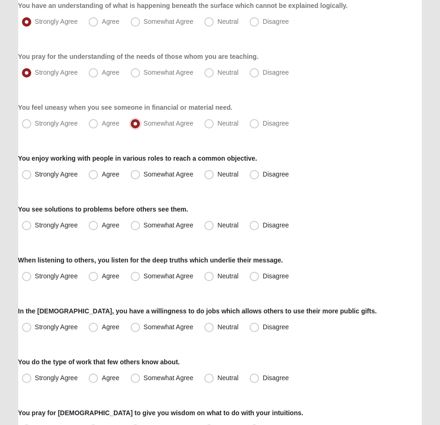
scroll to position [327, 0]
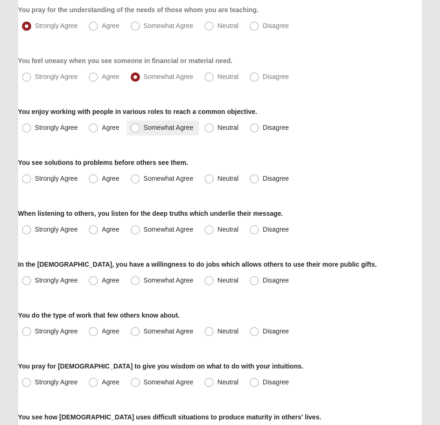
click at [143, 129] on label "Somewhat Agree" at bounding box center [163, 127] width 72 height 15
click at [141, 129] on input "Somewhat Agree" at bounding box center [137, 128] width 6 height 6
radio input "true"
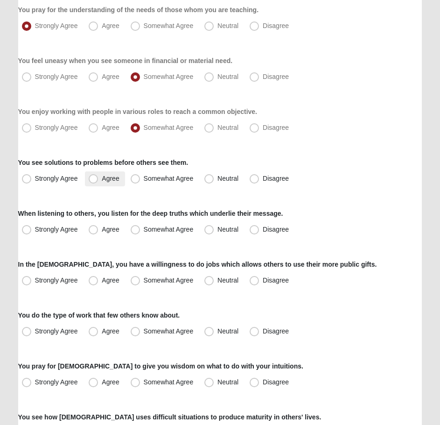
click at [102, 181] on span "Agree" at bounding box center [110, 178] width 17 height 7
click at [94, 181] on input "Agree" at bounding box center [95, 179] width 6 height 6
radio input "true"
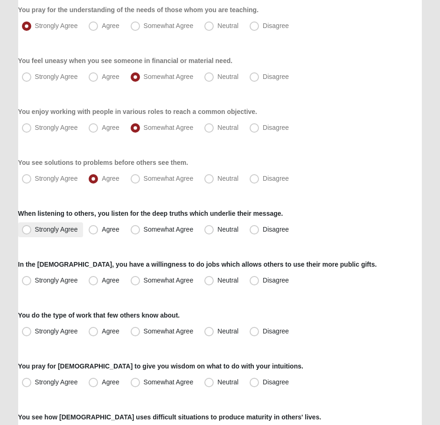
click at [57, 228] on span "Strongly Agree" at bounding box center [56, 229] width 43 height 7
click at [32, 228] on input "Strongly Agree" at bounding box center [29, 229] width 6 height 6
radio input "true"
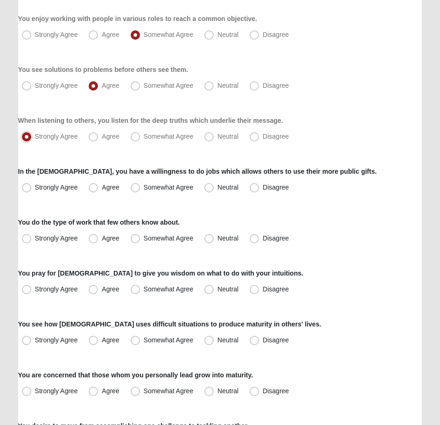
scroll to position [420, 0]
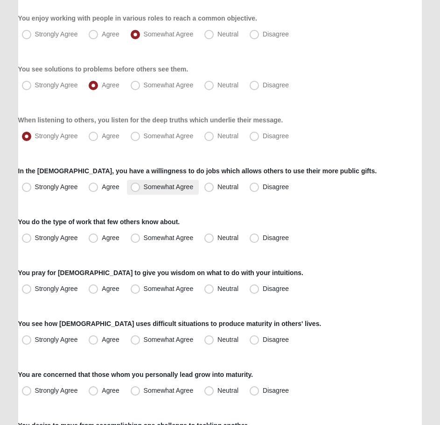
click at [194, 184] on label "Somewhat Agree" at bounding box center [163, 187] width 72 height 15
click at [141, 184] on input "Somewhat Agree" at bounding box center [137, 187] width 6 height 6
radio input "true"
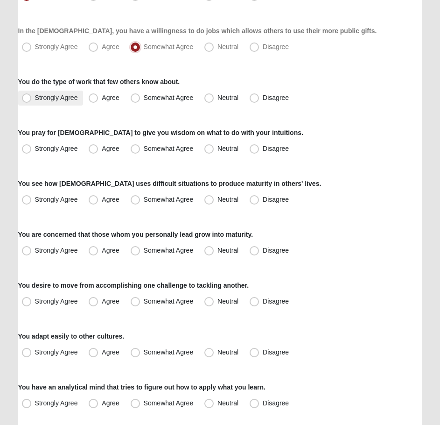
scroll to position [514, 0]
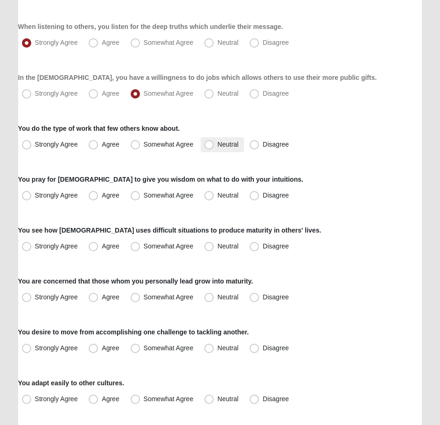
click at [218, 148] on span "Neutral" at bounding box center [228, 144] width 21 height 7
click at [214, 148] on input "Neutral" at bounding box center [211, 144] width 6 height 6
radio input "true"
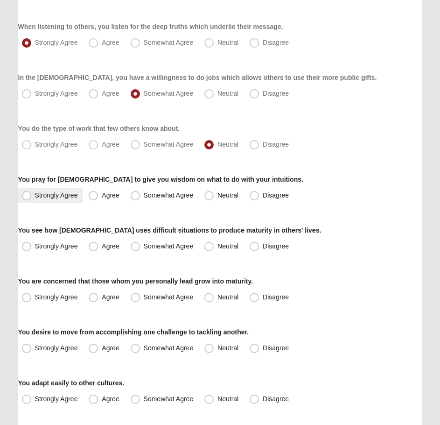
click at [35, 195] on span "Strongly Agree" at bounding box center [56, 194] width 43 height 7
click at [32, 195] on input "Strongly Agree" at bounding box center [29, 195] width 6 height 6
radio input "true"
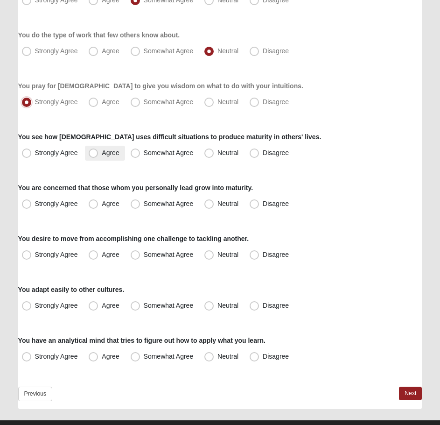
scroll to position [626, 0]
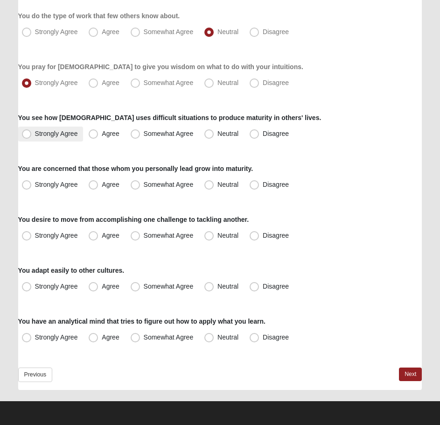
click at [68, 128] on label "Strongly Agree" at bounding box center [50, 134] width 65 height 15
click at [32, 131] on input "Strongly Agree" at bounding box center [29, 134] width 6 height 6
radio input "true"
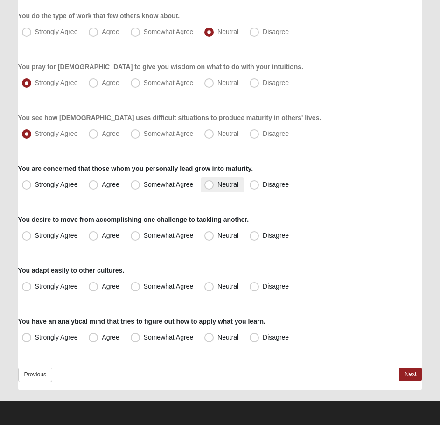
click at [218, 185] on span "Neutral" at bounding box center [228, 184] width 21 height 7
click at [213, 185] on input "Neutral" at bounding box center [211, 185] width 6 height 6
radio input "true"
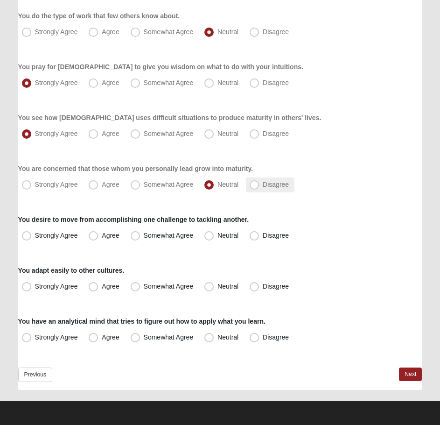
click at [274, 182] on span "Disagree" at bounding box center [276, 184] width 26 height 7
click at [260, 182] on input "Disagree" at bounding box center [257, 185] width 6 height 6
radio input "true"
click at [236, 186] on span "Neutral" at bounding box center [228, 184] width 21 height 7
click at [214, 186] on input "Neutral" at bounding box center [211, 185] width 6 height 6
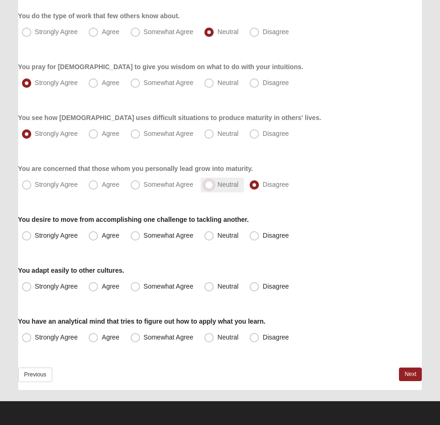
radio input "true"
drag, startPoint x: 92, startPoint y: 216, endPoint x: 224, endPoint y: 219, distance: 132.6
click at [201, 218] on label "You desire to move from accomplishing one challenge to tackling another." at bounding box center [133, 219] width 231 height 9
click at [224, 219] on label "You desire to move from accomplishing one challenge to tackling another." at bounding box center [133, 219] width 231 height 9
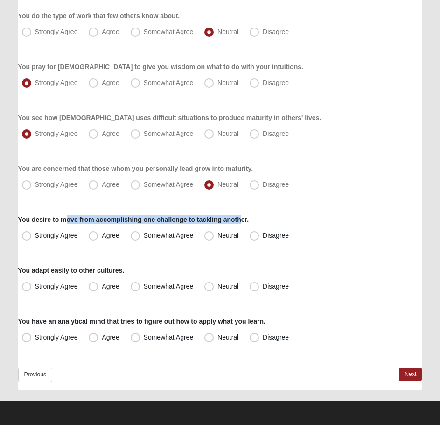
drag, startPoint x: 70, startPoint y: 223, endPoint x: 240, endPoint y: 220, distance: 169.5
click at [240, 220] on label "You desire to move from accomplishing one challenge to tackling another." at bounding box center [133, 219] width 231 height 9
drag, startPoint x: 66, startPoint y: 219, endPoint x: 160, endPoint y: 223, distance: 93.9
click at [160, 223] on label "You desire to move from accomplishing one challenge to tackling another." at bounding box center [133, 219] width 231 height 9
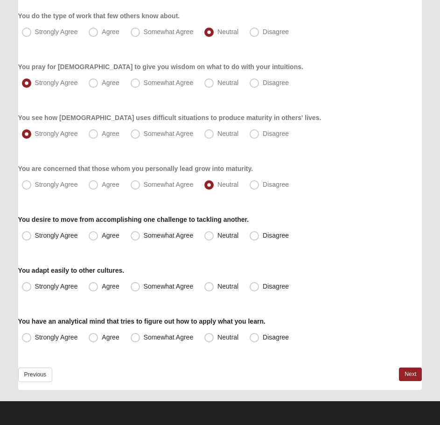
click at [175, 223] on label "You desire to move from accomplishing one challenge to tackling another." at bounding box center [133, 219] width 231 height 9
click at [181, 223] on label "You desire to move from accomplishing one challenge to tackling another." at bounding box center [133, 219] width 231 height 9
click at [188, 237] on span "Somewhat Agree" at bounding box center [169, 235] width 50 height 7
click at [141, 237] on input "Somewhat Agree" at bounding box center [137, 236] width 6 height 6
radio input "true"
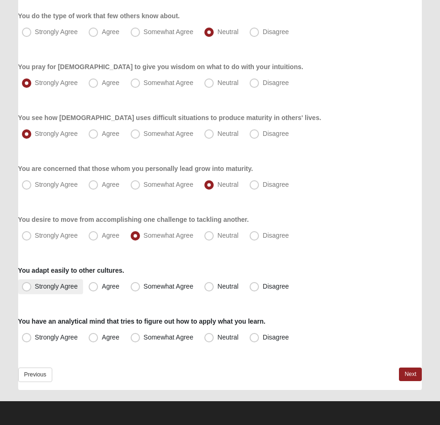
click at [70, 282] on span "Strongly Agree" at bounding box center [56, 285] width 43 height 7
click at [32, 283] on input "Strongly Agree" at bounding box center [29, 286] width 6 height 6
radio input "true"
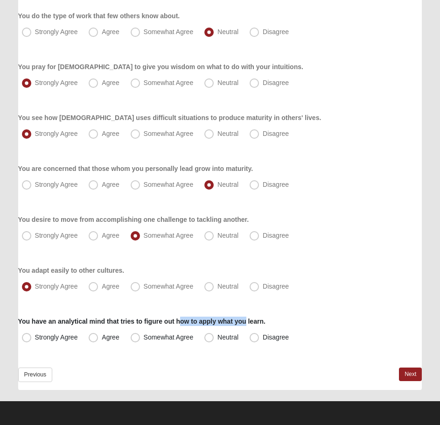
drag, startPoint x: 181, startPoint y: 323, endPoint x: 254, endPoint y: 322, distance: 73.3
click at [247, 321] on label "You have an analytical mind that tries to figure out how to apply what you lear…" at bounding box center [141, 321] width 247 height 9
click at [254, 322] on label "You have an analytical mind that tries to figure out how to apply what you lear…" at bounding box center [141, 321] width 247 height 9
click at [121, 339] on label "Agree" at bounding box center [105, 337] width 40 height 15
click at [99, 339] on input "Agree" at bounding box center [95, 337] width 6 height 6
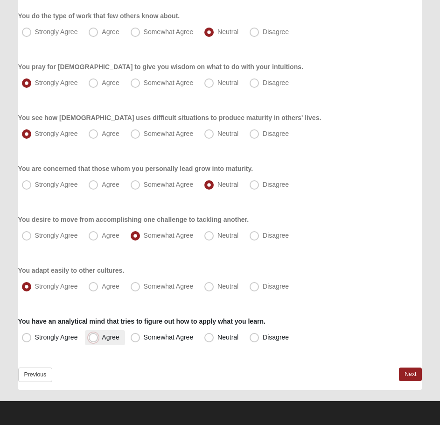
radio input "true"
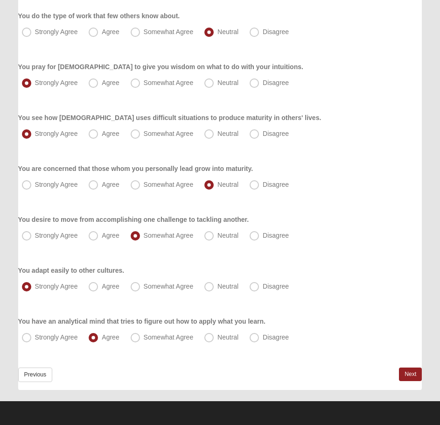
click at [397, 372] on div "Previous Next" at bounding box center [220, 378] width 404 height 22
click at [408, 374] on link "Next" at bounding box center [410, 374] width 23 height 14
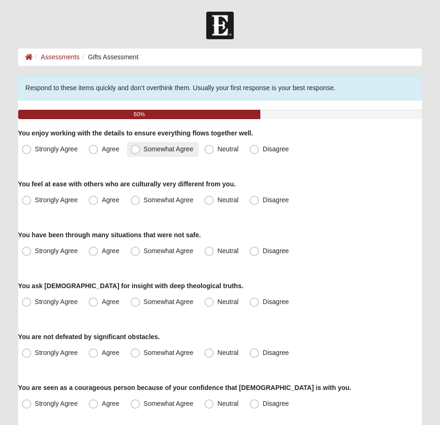
click at [192, 151] on span "Somewhat Agree" at bounding box center [169, 148] width 50 height 7
click at [141, 151] on input "Somewhat Agree" at bounding box center [137, 149] width 6 height 6
radio input "true"
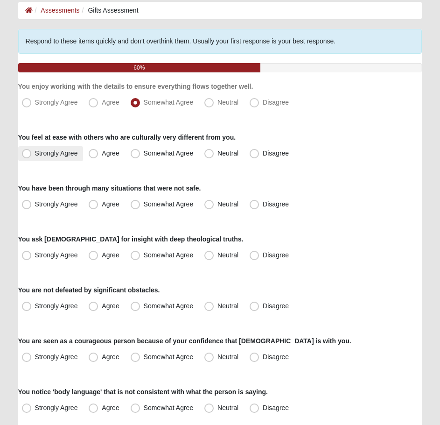
click at [68, 151] on span "Strongly Agree" at bounding box center [56, 152] width 43 height 7
click at [32, 151] on input "Strongly Agree" at bounding box center [29, 153] width 6 height 6
radio input "true"
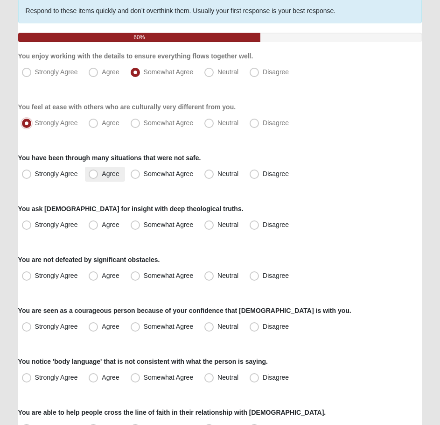
scroll to position [93, 0]
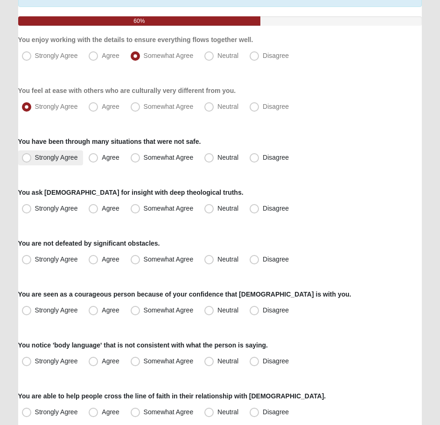
click at [74, 157] on span "Strongly Agree" at bounding box center [56, 157] width 43 height 7
click at [32, 157] on input "Strongly Agree" at bounding box center [29, 158] width 6 height 6
radio input "true"
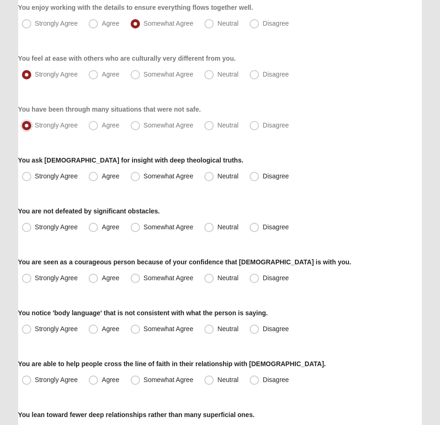
scroll to position [140, 0]
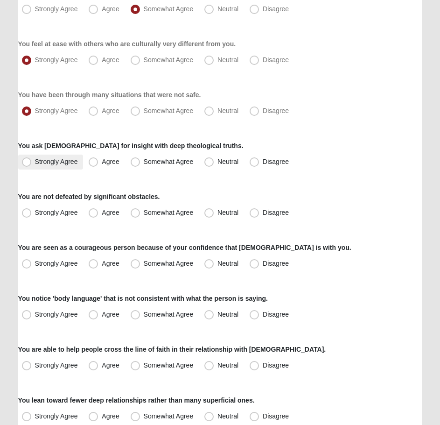
click at [53, 162] on span "Strongly Agree" at bounding box center [56, 161] width 43 height 7
click at [32, 162] on input "Strongly Agree" at bounding box center [29, 162] width 6 height 6
radio input "true"
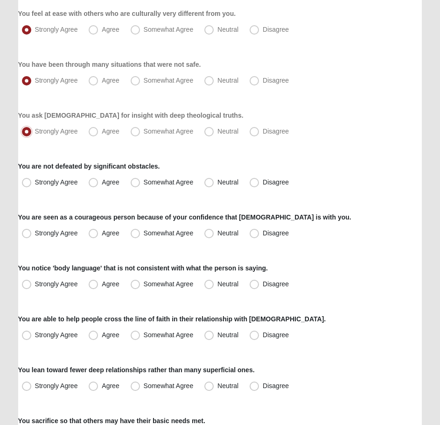
scroll to position [187, 0]
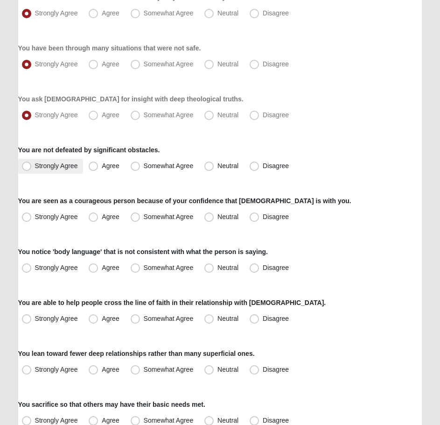
click at [63, 164] on span "Strongly Agree" at bounding box center [56, 165] width 43 height 7
click at [32, 164] on input "Strongly Agree" at bounding box center [29, 166] width 6 height 6
radio input "true"
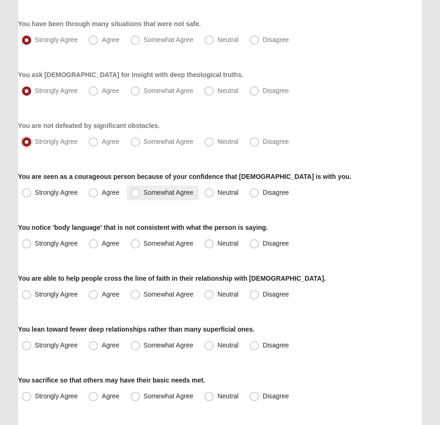
scroll to position [233, 0]
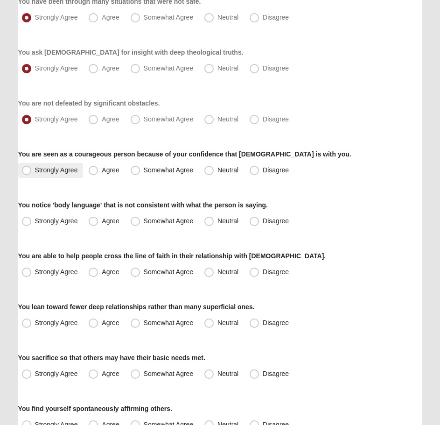
click at [57, 168] on span "Strongly Agree" at bounding box center [56, 169] width 43 height 7
click at [32, 168] on input "Strongly Agree" at bounding box center [29, 170] width 6 height 6
radio input "true"
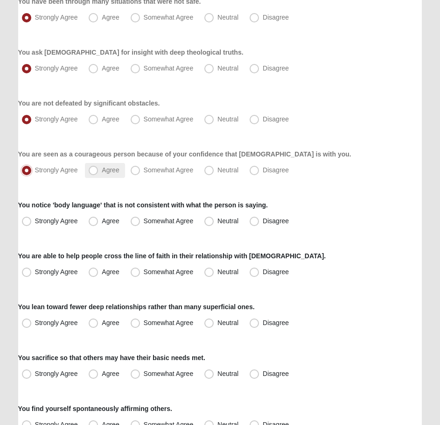
scroll to position [280, 0]
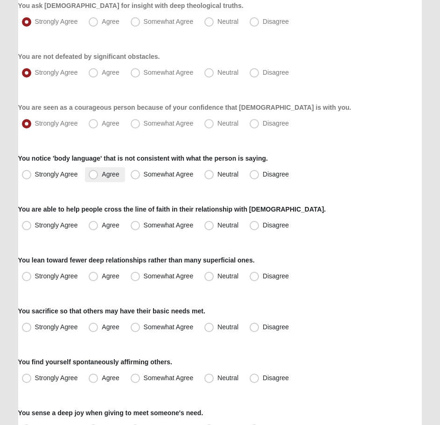
click at [102, 175] on span "Agree" at bounding box center [110, 173] width 17 height 7
click at [99, 175] on input "Agree" at bounding box center [95, 174] width 6 height 6
radio input "true"
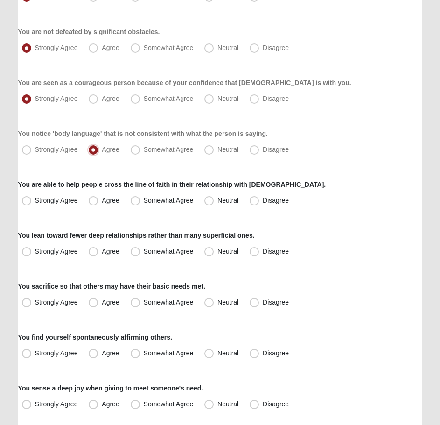
scroll to position [327, 0]
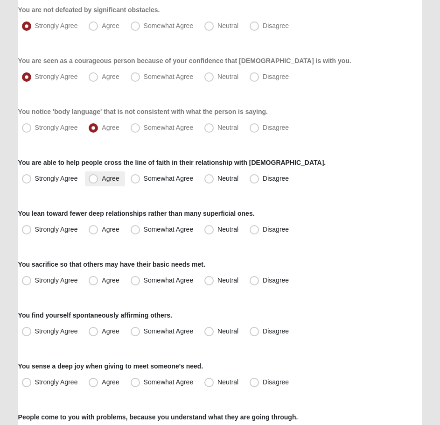
click at [101, 178] on label "Agree" at bounding box center [105, 178] width 40 height 15
click at [99, 178] on input "Agree" at bounding box center [95, 179] width 6 height 6
radio input "true"
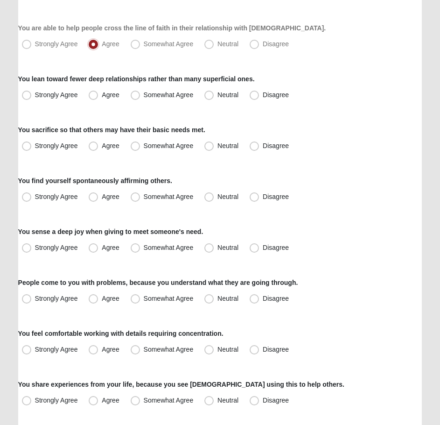
scroll to position [467, 0]
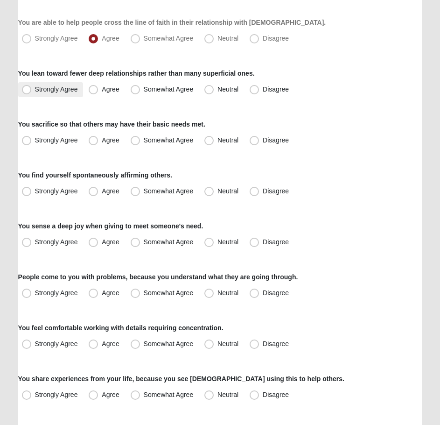
click at [76, 88] on span "Strongly Agree" at bounding box center [56, 88] width 43 height 7
click at [32, 88] on input "Strongly Agree" at bounding box center [29, 89] width 6 height 6
radio input "true"
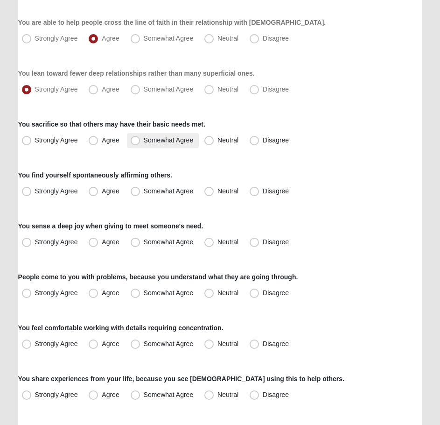
click at [181, 139] on span "Somewhat Agree" at bounding box center [169, 139] width 50 height 7
click at [141, 139] on input "Somewhat Agree" at bounding box center [137, 140] width 6 height 6
radio input "true"
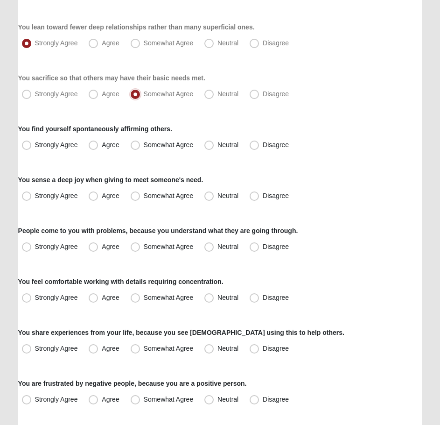
scroll to position [514, 0]
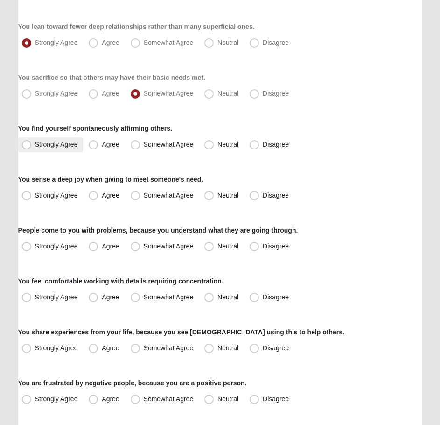
click at [70, 145] on span "Strongly Agree" at bounding box center [56, 144] width 43 height 7
click at [32, 145] on input "Strongly Agree" at bounding box center [29, 144] width 6 height 6
radio input "true"
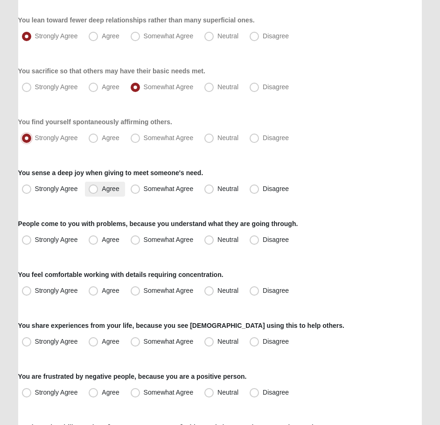
scroll to position [560, 0]
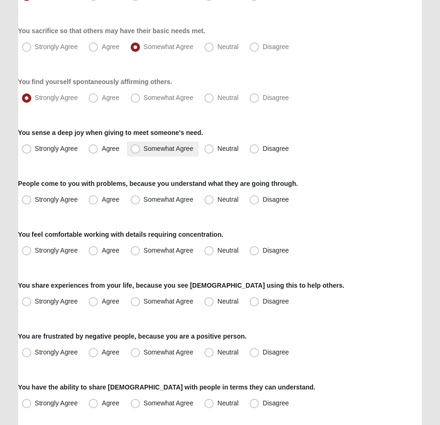
click at [186, 150] on span "Somewhat Agree" at bounding box center [169, 148] width 50 height 7
click at [141, 150] on input "Somewhat Agree" at bounding box center [137, 149] width 6 height 6
radio input "true"
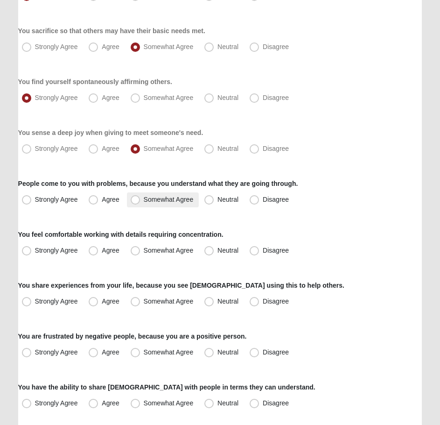
click at [159, 203] on label "Somewhat Agree" at bounding box center [163, 199] width 72 height 15
click at [141, 203] on input "Somewhat Agree" at bounding box center [137, 200] width 6 height 6
radio input "true"
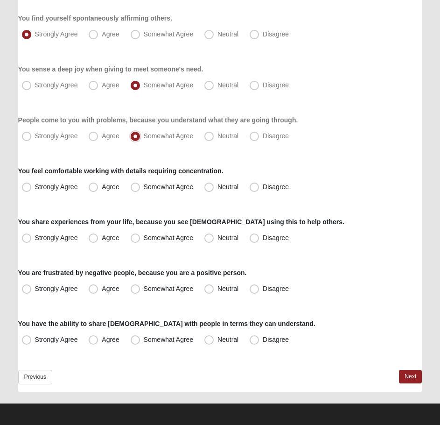
scroll to position [626, 0]
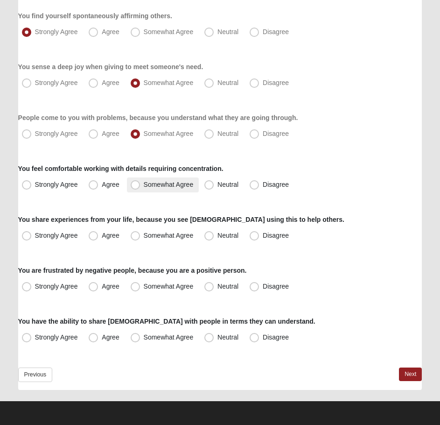
click at [155, 183] on span "Somewhat Agree" at bounding box center [169, 184] width 50 height 7
click at [141, 183] on input "Somewhat Agree" at bounding box center [137, 185] width 6 height 6
radio input "true"
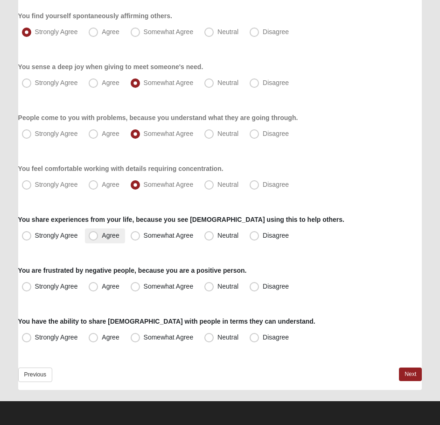
click at [122, 231] on label "Agree" at bounding box center [105, 235] width 40 height 15
click at [99, 233] on input "Agree" at bounding box center [95, 236] width 6 height 6
radio input "true"
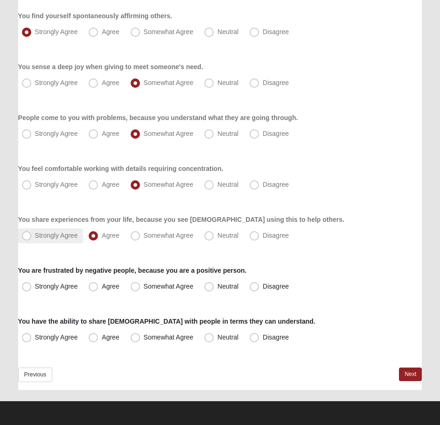
click at [73, 239] on span "Strongly Agree" at bounding box center [56, 235] width 43 height 7
click at [32, 239] on input "Strongly Agree" at bounding box center [29, 236] width 6 height 6
radio input "true"
click at [268, 283] on span "Disagree" at bounding box center [276, 285] width 26 height 7
click at [260, 283] on input "Disagree" at bounding box center [257, 286] width 6 height 6
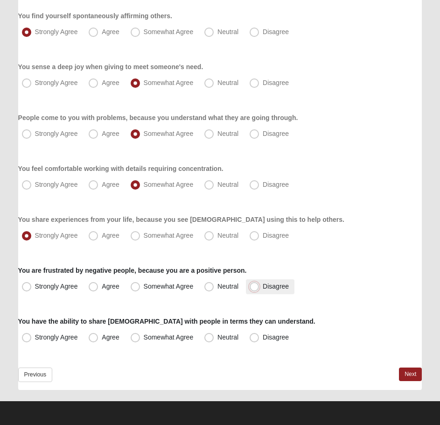
radio input "true"
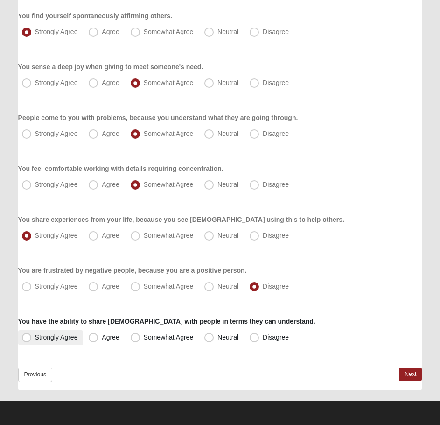
click at [62, 338] on span "Strongly Agree" at bounding box center [56, 336] width 43 height 7
click at [32, 338] on input "Strongly Agree" at bounding box center [29, 337] width 6 height 6
radio input "true"
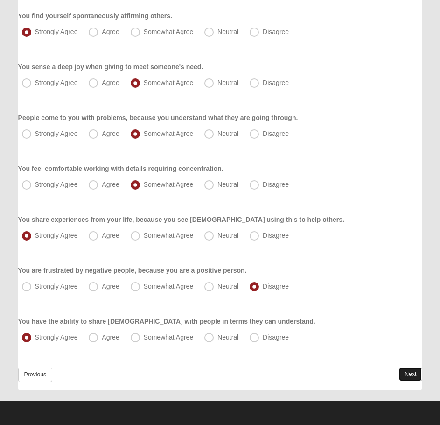
click at [413, 375] on link "Next" at bounding box center [410, 374] width 23 height 14
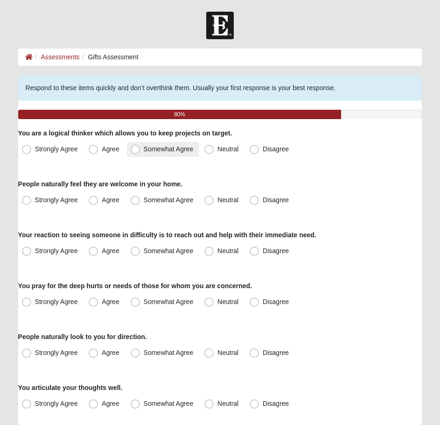
click at [170, 153] on label "Somewhat Agree" at bounding box center [163, 149] width 72 height 15
click at [141, 152] on input "Somewhat Agree" at bounding box center [137, 149] width 6 height 6
radio input "true"
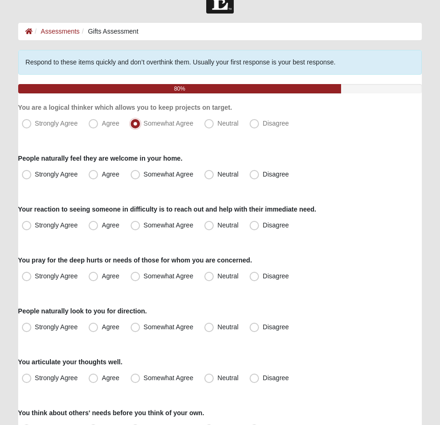
scroll to position [47, 0]
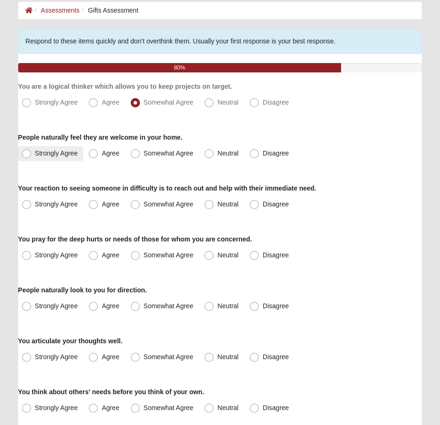
click at [57, 153] on span "Strongly Agree" at bounding box center [56, 152] width 43 height 7
click at [57, 145] on div "People naturally feel they are welcome in your home. Strongly Agree Agree Somew…" at bounding box center [220, 147] width 404 height 28
click at [61, 150] on span "Strongly Agree" at bounding box center [56, 152] width 43 height 7
click at [32, 150] on input "Strongly Agree" at bounding box center [29, 153] width 6 height 6
radio input "true"
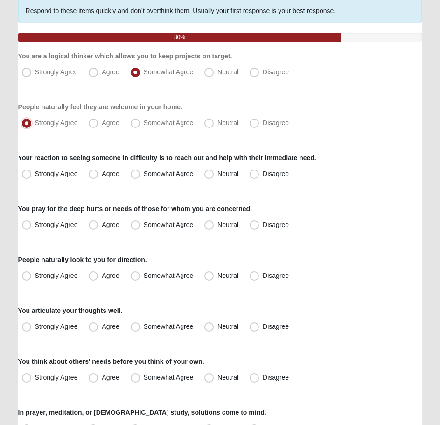
scroll to position [93, 0]
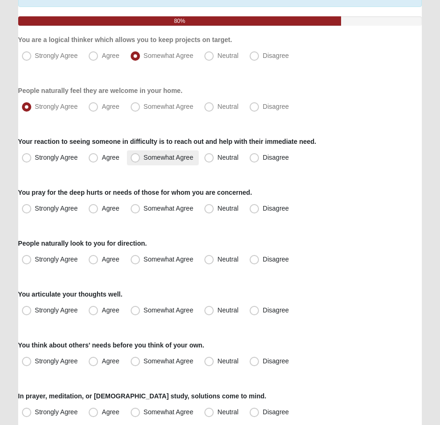
click at [185, 158] on span "Somewhat Agree" at bounding box center [169, 157] width 50 height 7
click at [141, 158] on input "Somewhat Agree" at bounding box center [137, 158] width 6 height 6
radio input "true"
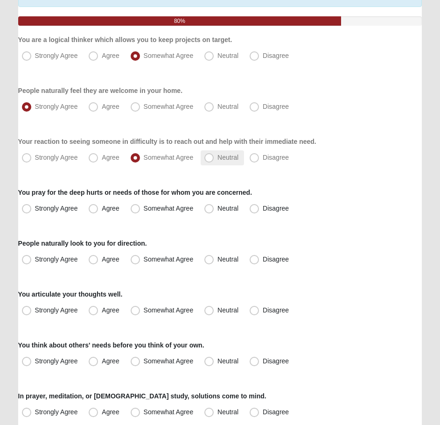
click at [218, 159] on span "Neutral" at bounding box center [228, 157] width 21 height 7
click at [209, 159] on input "Neutral" at bounding box center [211, 158] width 6 height 6
radio input "true"
click at [185, 156] on span "Somewhat Agree" at bounding box center [169, 157] width 50 height 7
click at [141, 156] on input "Somewhat Agree" at bounding box center [137, 158] width 6 height 6
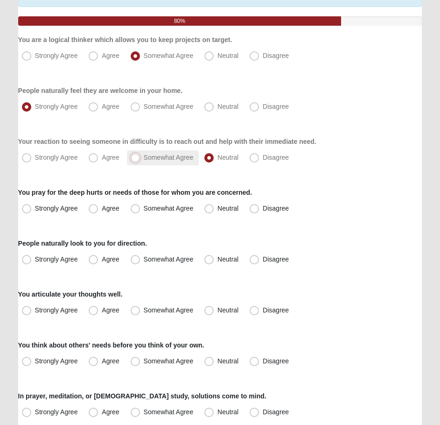
radio input "true"
click at [141, 188] on label "You pray for the deep hurts or needs of those for whom you are concerned." at bounding box center [135, 192] width 234 height 9
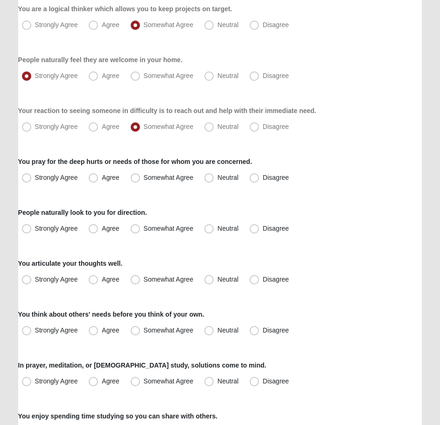
scroll to position [140, 0]
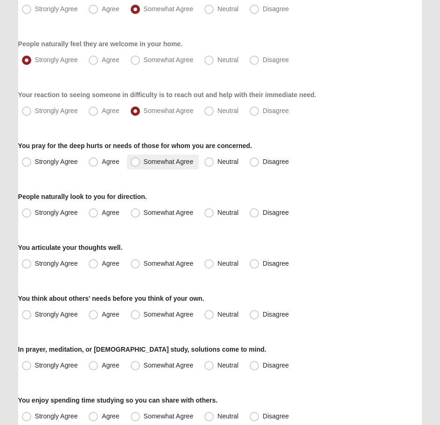
click at [175, 165] on label "Somewhat Agree" at bounding box center [163, 162] width 72 height 15
click at [141, 165] on input "Somewhat Agree" at bounding box center [137, 162] width 6 height 6
radio input "true"
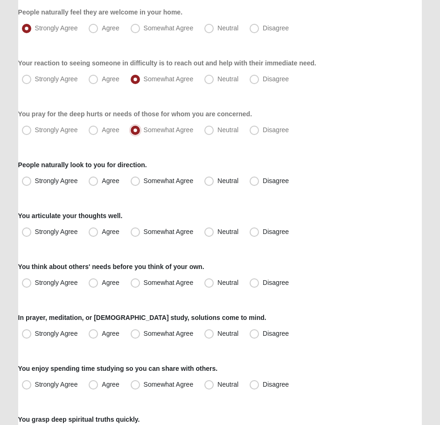
scroll to position [187, 0]
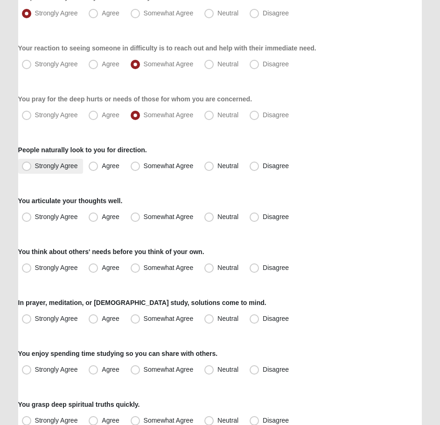
click at [65, 168] on span "Strongly Agree" at bounding box center [56, 165] width 43 height 7
click at [32, 168] on input "Strongly Agree" at bounding box center [29, 166] width 6 height 6
radio input "true"
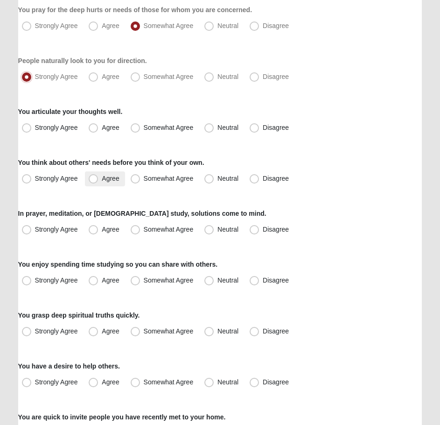
scroll to position [280, 0]
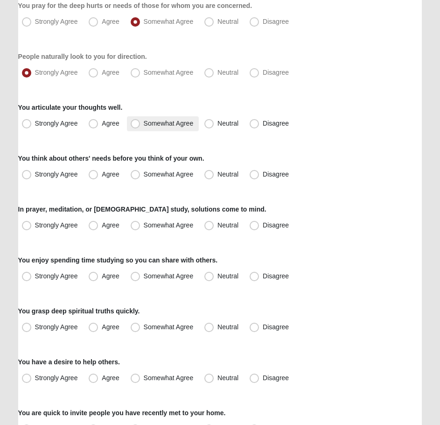
click at [144, 127] on span "Somewhat Agree" at bounding box center [169, 123] width 50 height 7
click at [137, 127] on input "Somewhat Agree" at bounding box center [137, 123] width 6 height 6
radio input "true"
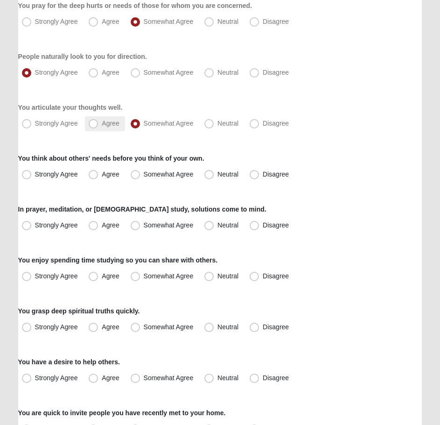
click at [115, 123] on span "Agree" at bounding box center [110, 123] width 17 height 7
click at [99, 123] on input "Agree" at bounding box center [95, 123] width 6 height 6
radio input "true"
click at [153, 126] on span "Somewhat Agree" at bounding box center [169, 123] width 50 height 7
click at [141, 126] on input "Somewhat Agree" at bounding box center [137, 123] width 6 height 6
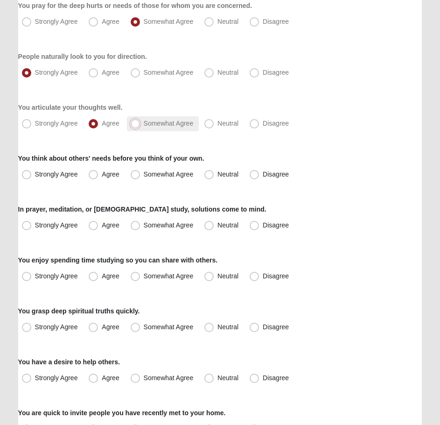
radio input "true"
click at [125, 160] on label "You think about others' needs before you think of your own." at bounding box center [111, 158] width 186 height 9
drag, startPoint x: 176, startPoint y: 157, endPoint x: 183, endPoint y: 156, distance: 7.1
click at [179, 157] on label "You think about others' needs before you think of your own." at bounding box center [111, 158] width 186 height 9
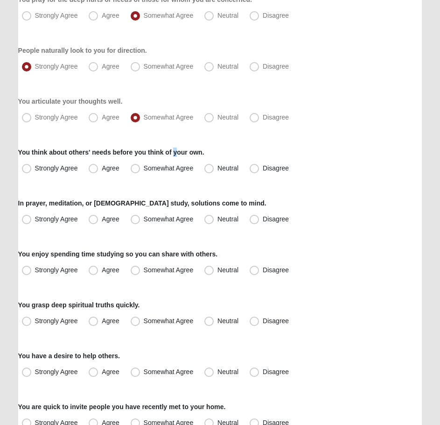
scroll to position [327, 0]
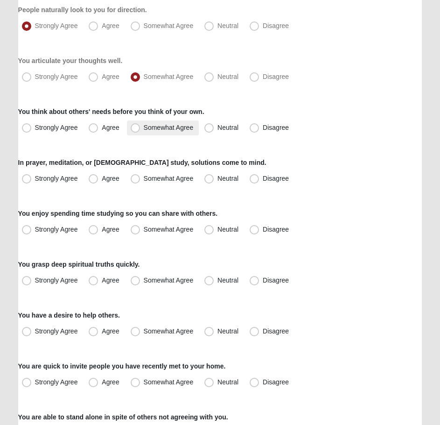
click at [155, 127] on span "Somewhat Agree" at bounding box center [169, 127] width 50 height 7
click at [141, 127] on input "Somewhat Agree" at bounding box center [137, 128] width 6 height 6
radio input "true"
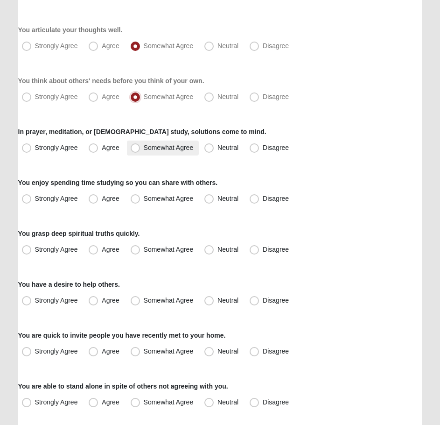
scroll to position [374, 0]
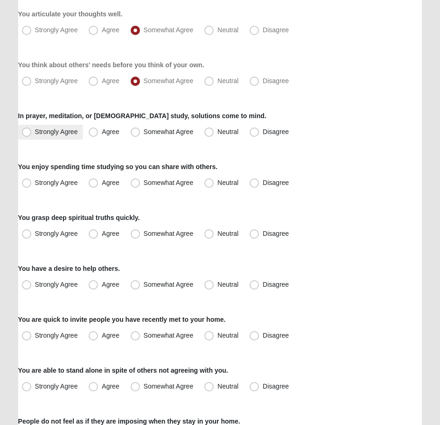
click at [74, 132] on span "Strongly Agree" at bounding box center [56, 131] width 43 height 7
click at [32, 132] on input "Strongly Agree" at bounding box center [29, 132] width 6 height 6
radio input "true"
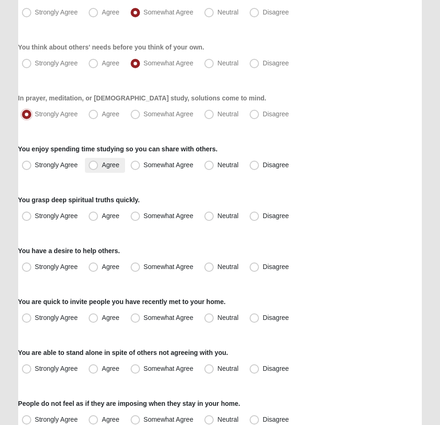
scroll to position [420, 0]
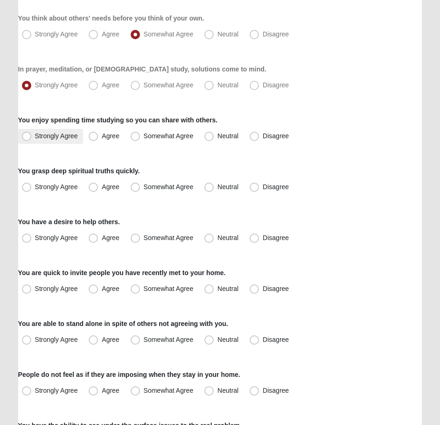
click at [55, 139] on span "Strongly Agree" at bounding box center [56, 135] width 43 height 7
click at [32, 139] on input "Strongly Agree" at bounding box center [29, 136] width 6 height 6
radio input "true"
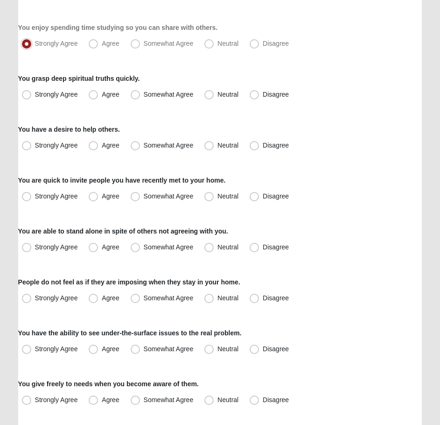
scroll to position [514, 0]
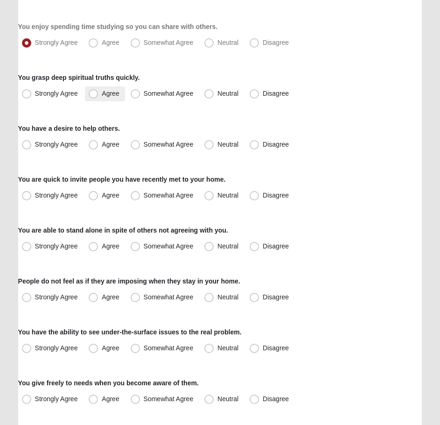
click at [100, 97] on label "Agree" at bounding box center [105, 93] width 40 height 15
click at [99, 97] on input "Agree" at bounding box center [95, 94] width 6 height 6
radio input "true"
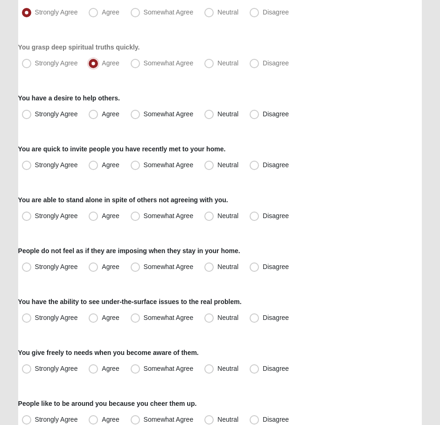
scroll to position [560, 0]
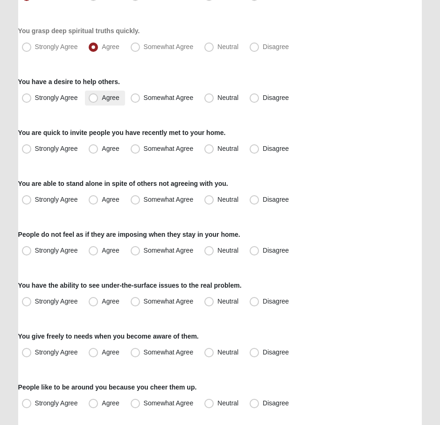
click at [110, 101] on span "Agree" at bounding box center [110, 97] width 17 height 7
click at [99, 101] on input "Agree" at bounding box center [95, 98] width 6 height 6
radio input "true"
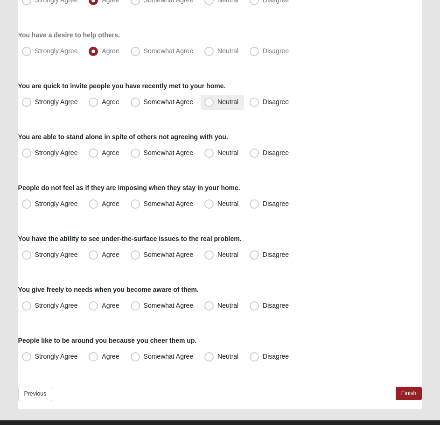
click at [218, 101] on span "Neutral" at bounding box center [228, 101] width 21 height 7
click at [210, 101] on input "Neutral" at bounding box center [211, 102] width 6 height 6
radio input "true"
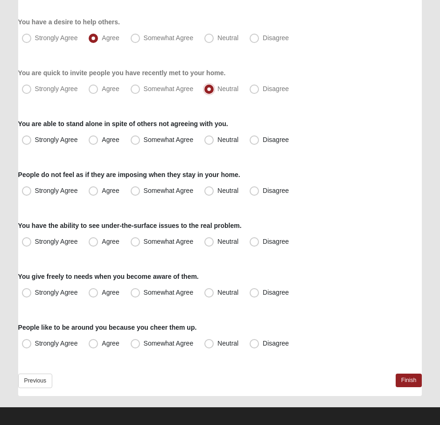
scroll to position [626, 0]
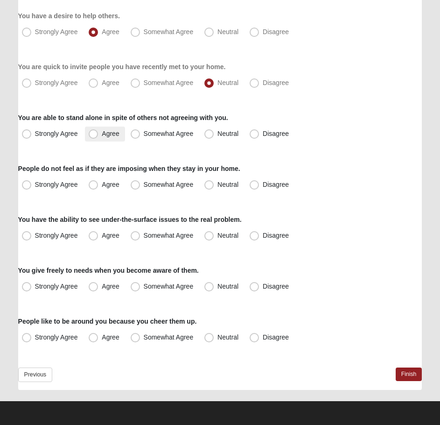
click at [102, 134] on span "Agree" at bounding box center [110, 133] width 17 height 7
click at [99, 134] on input "Agree" at bounding box center [95, 134] width 6 height 6
radio input "true"
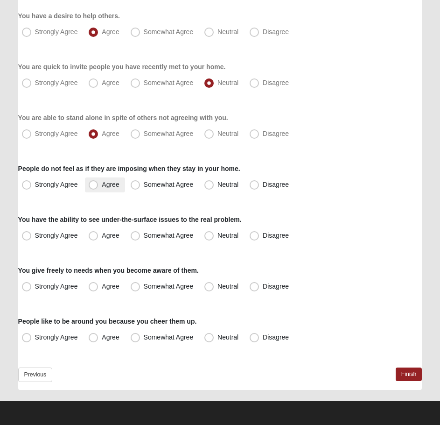
click at [102, 186] on span "Agree" at bounding box center [110, 184] width 17 height 7
click at [98, 186] on input "Agree" at bounding box center [95, 185] width 6 height 6
radio input "true"
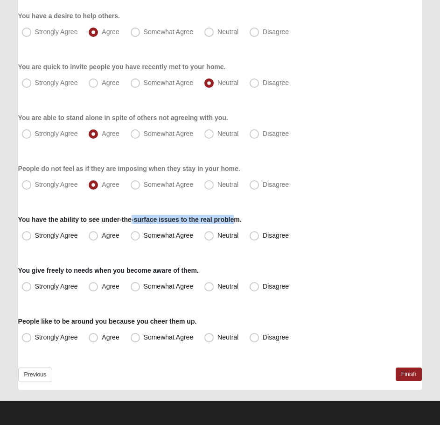
drag, startPoint x: 130, startPoint y: 220, endPoint x: 237, endPoint y: 222, distance: 106.9
click at [237, 222] on label "You have the ability to see under-the-surface issues to the real problem." at bounding box center [130, 219] width 224 height 9
click at [102, 236] on span "Agree" at bounding box center [110, 235] width 17 height 7
click at [95, 236] on input "Agree" at bounding box center [95, 236] width 6 height 6
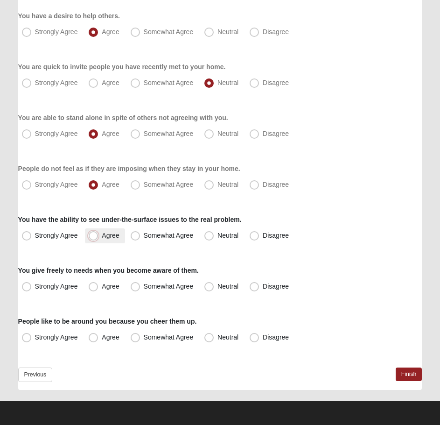
radio input "true"
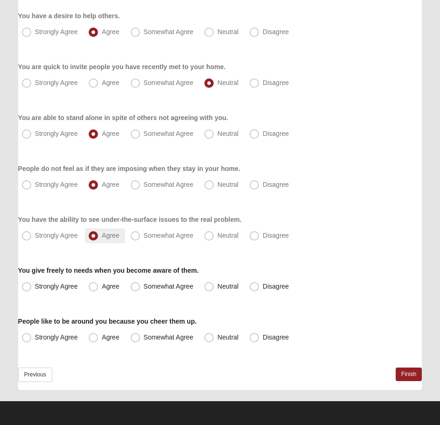
drag, startPoint x: 95, startPoint y: 236, endPoint x: 106, endPoint y: 237, distance: 11.2
click at [102, 237] on span "Agree" at bounding box center [110, 235] width 17 height 7
click at [94, 237] on input "Agree" at bounding box center [95, 236] width 6 height 6
click at [56, 233] on span "Strongly Agree" at bounding box center [56, 235] width 43 height 7
click at [32, 233] on input "Strongly Agree" at bounding box center [29, 236] width 6 height 6
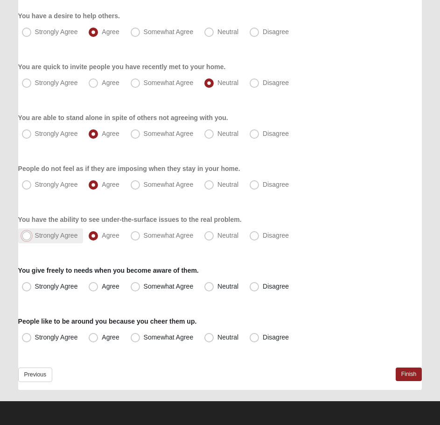
radio input "true"
click at [125, 285] on label "Agree" at bounding box center [105, 286] width 40 height 15
click at [99, 285] on input "Agree" at bounding box center [95, 286] width 6 height 6
radio input "true"
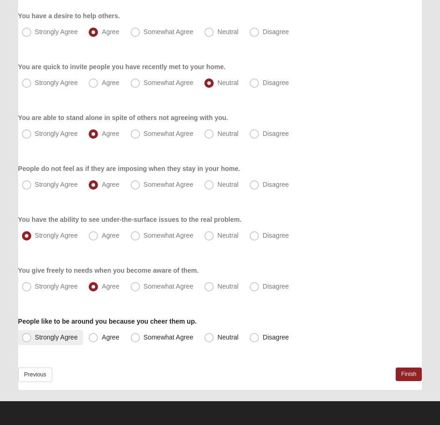
click at [66, 337] on span "Strongly Agree" at bounding box center [56, 336] width 43 height 7
click at [32, 337] on input "Strongly Agree" at bounding box center [29, 337] width 6 height 6
radio input "true"
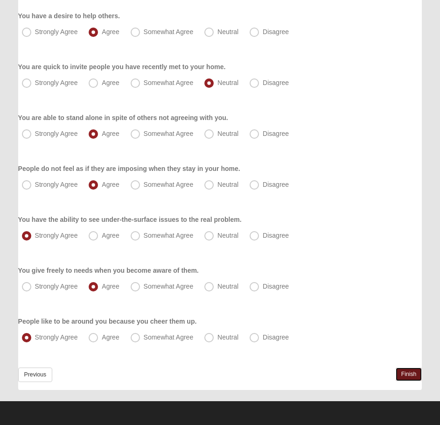
click at [403, 372] on link "Finish" at bounding box center [409, 374] width 27 height 14
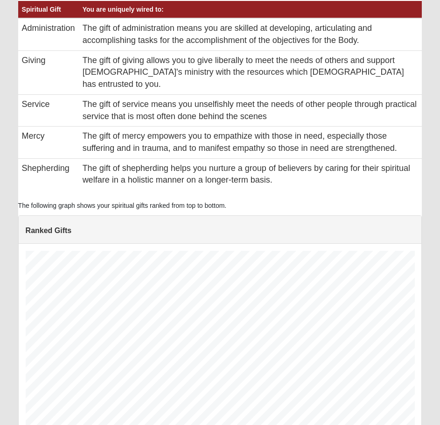
scroll to position [744, 0]
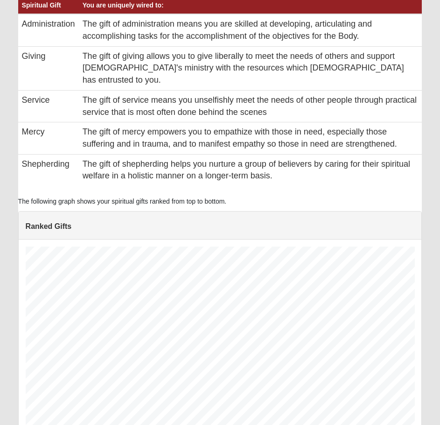
click at [43, 211] on div "Ranked Gifts" at bounding box center [220, 326] width 404 height 230
click at [268, 211] on div "Ranked Gifts" at bounding box center [220, 225] width 403 height 28
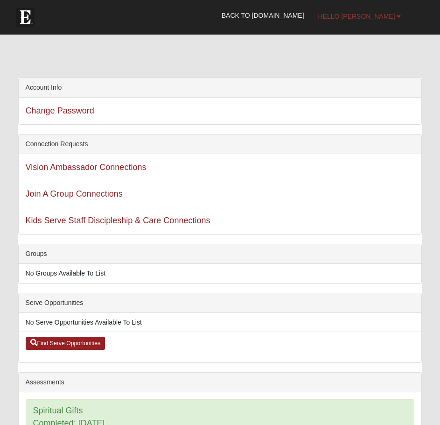
click at [353, 19] on span "Hello [PERSON_NAME]" at bounding box center [356, 16] width 77 height 7
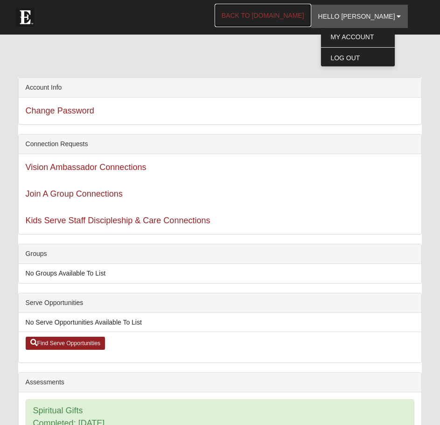
click at [305, 18] on link "Back to [DOMAIN_NAME]" at bounding box center [263, 15] width 97 height 23
